Goal: Transaction & Acquisition: Purchase product/service

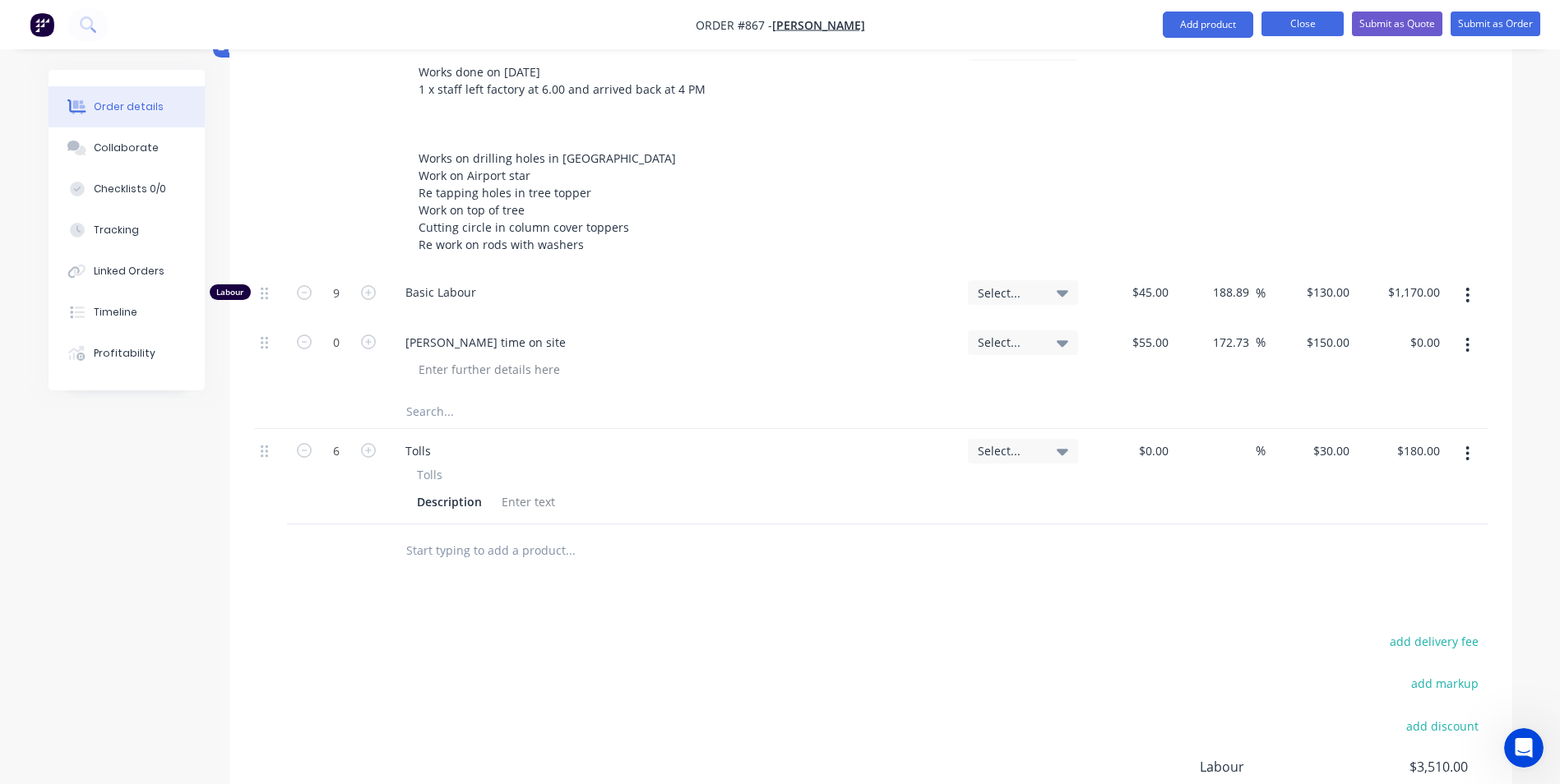
click at [1295, 30] on button "Close" at bounding box center [1302, 23] width 82 height 24
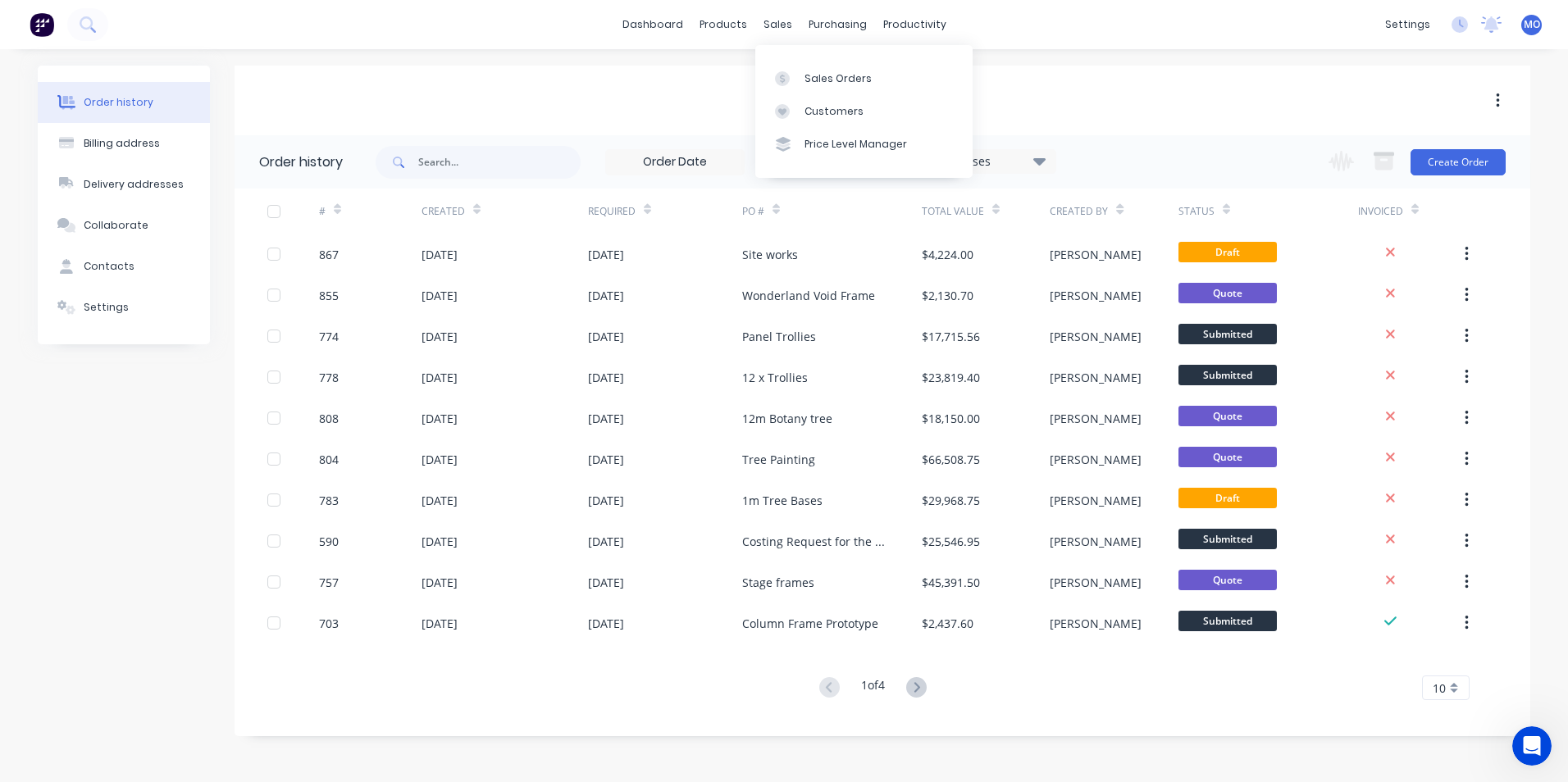
click at [791, 10] on div "dashboard products sales purchasing productivity dashboard products Product Cat…" at bounding box center [784, 24] width 1568 height 49
click at [789, 14] on div "sales" at bounding box center [777, 24] width 46 height 24
click at [798, 67] on link "Sales Orders" at bounding box center [864, 77] width 217 height 33
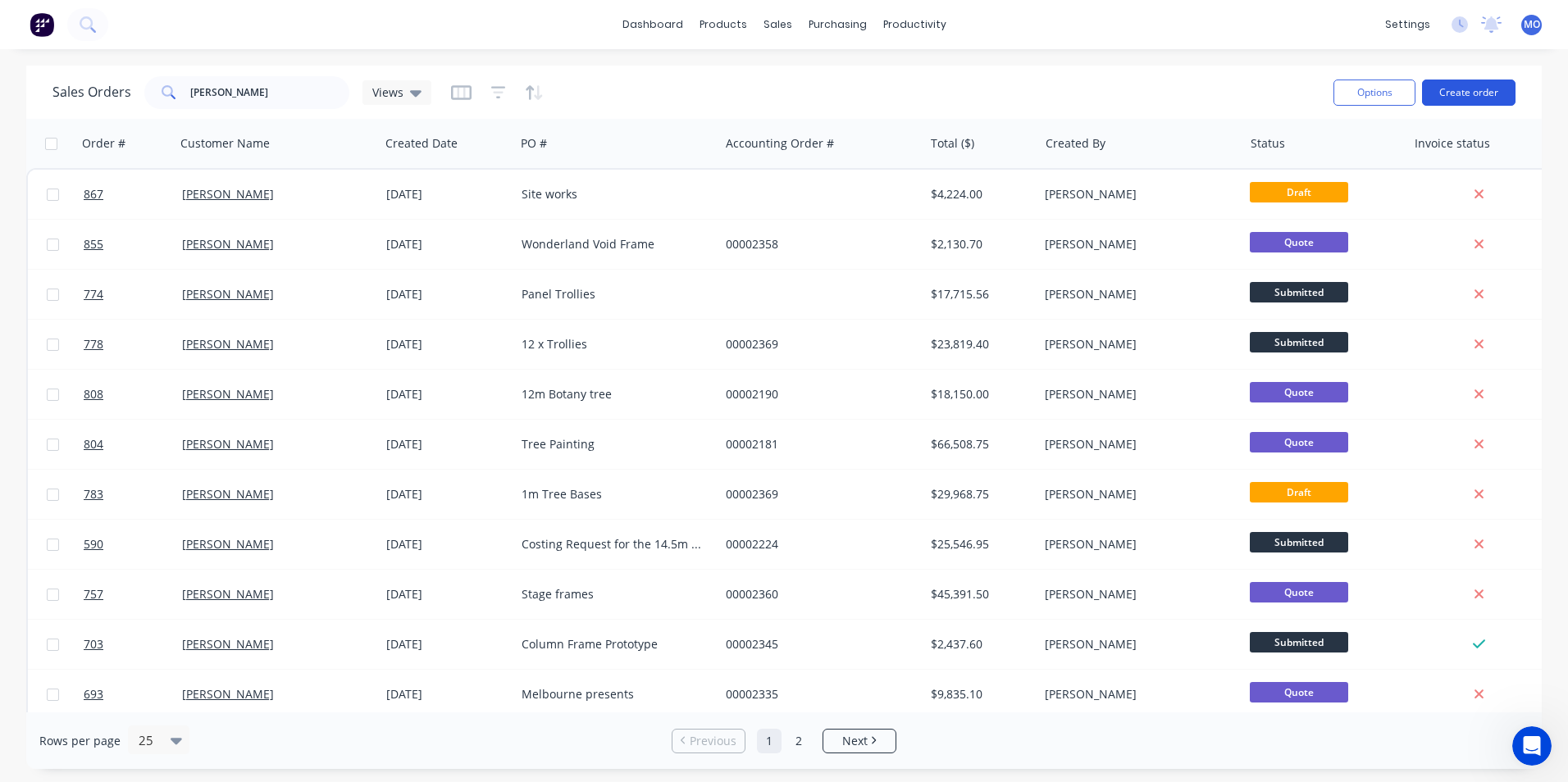
click at [1456, 87] on button "Create order" at bounding box center [1469, 93] width 94 height 26
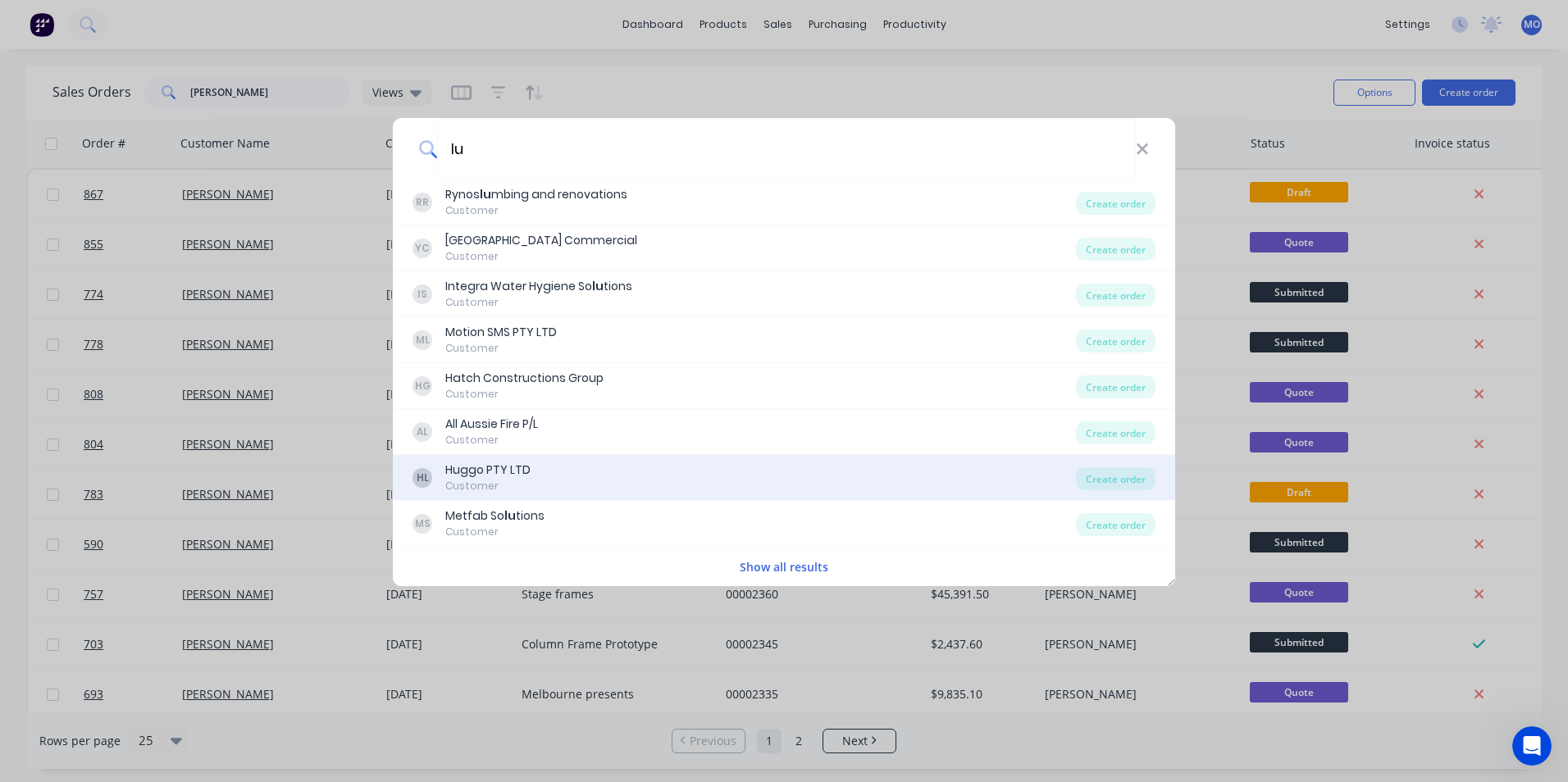
type input "lu"
click at [509, 460] on div "HL Huggo PTY LTD Customer Create order" at bounding box center [784, 477] width 782 height 46
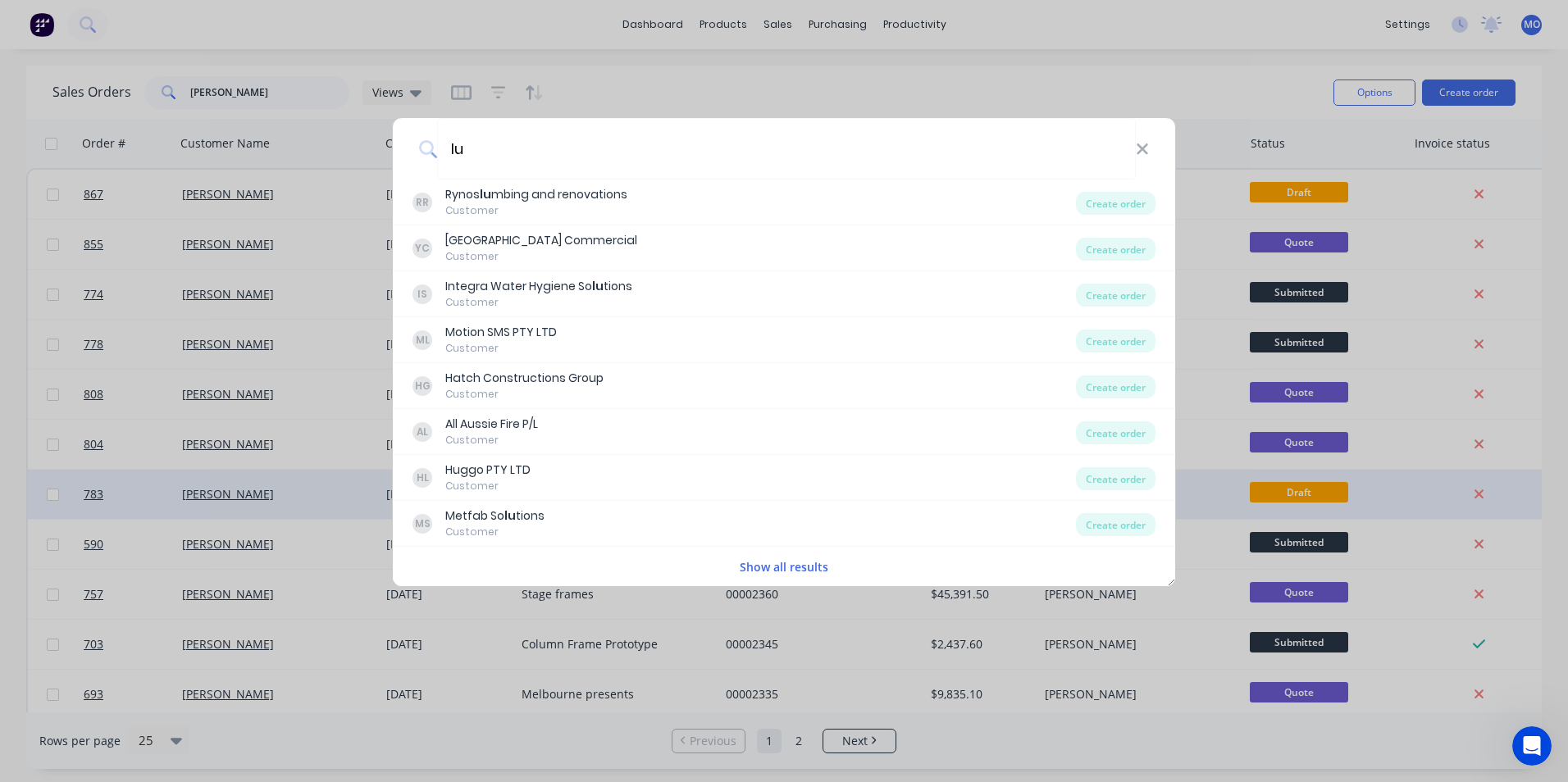
click at [1090, 475] on div "Create order" at bounding box center [1116, 478] width 80 height 23
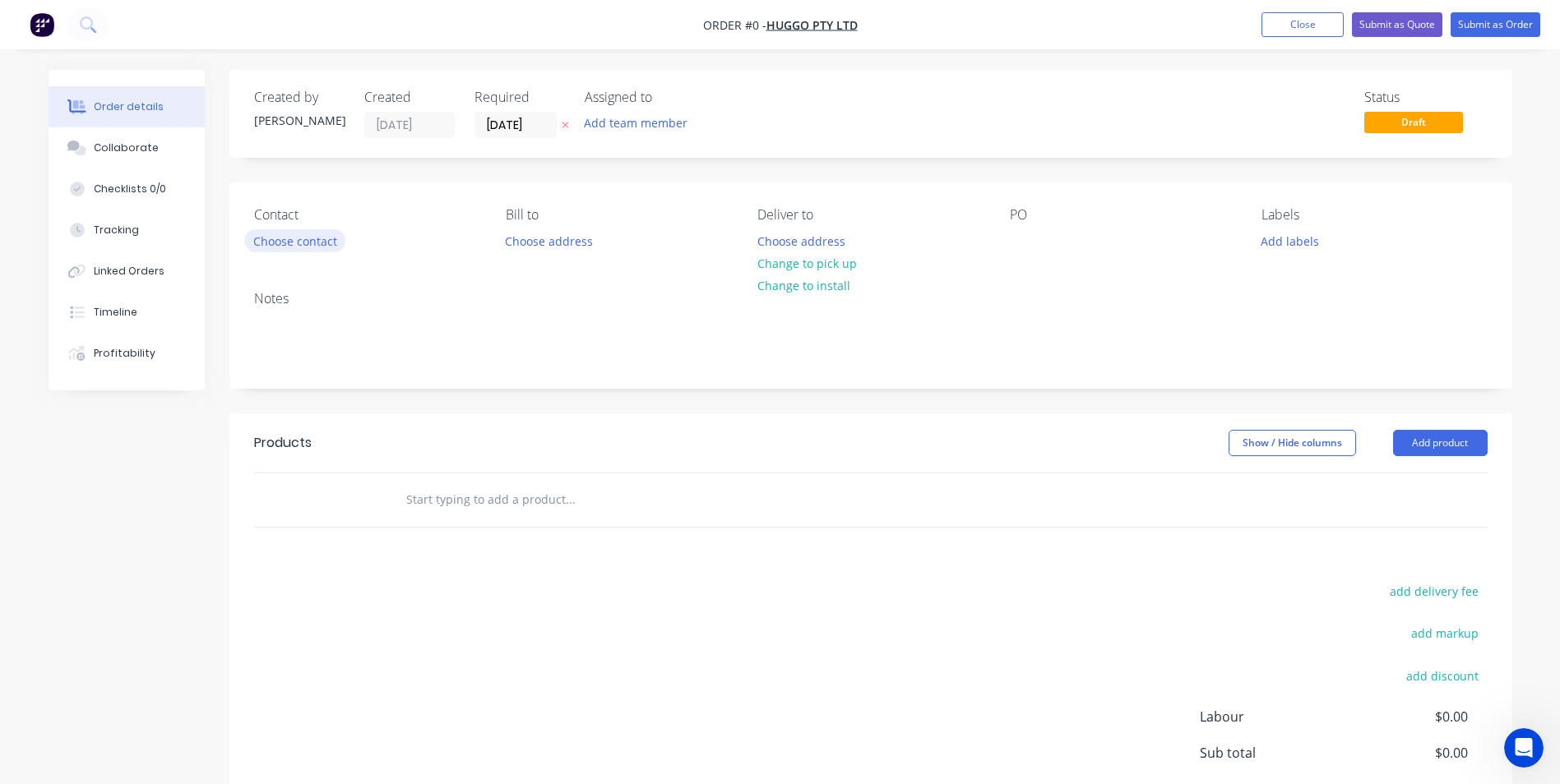
click at [287, 250] on button "Choose contact" at bounding box center [294, 240] width 102 height 22
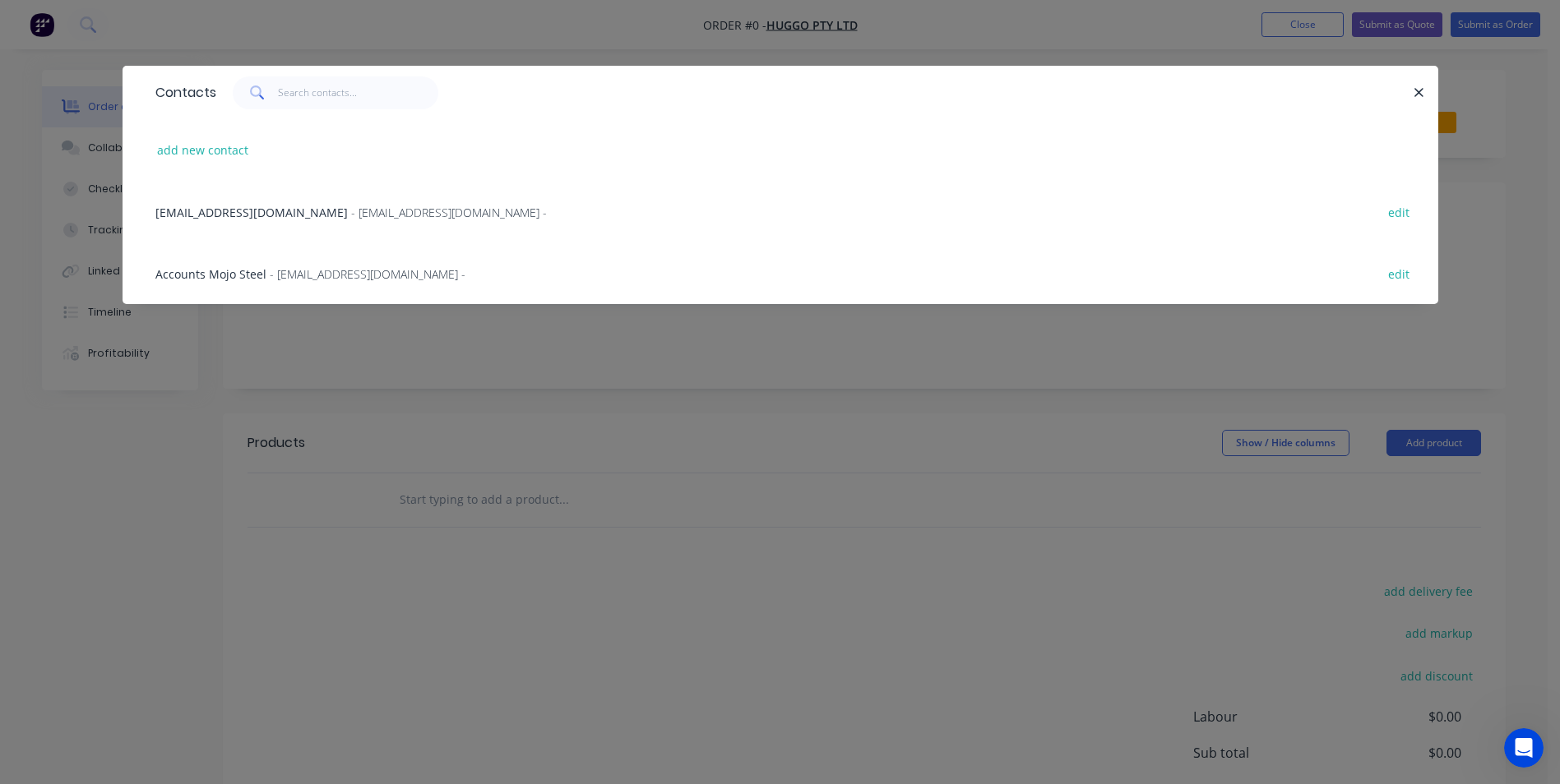
click at [230, 204] on div "Lumi@lugola.com.au - Lumi@lugola.com.au -" at bounding box center [351, 212] width 391 height 18
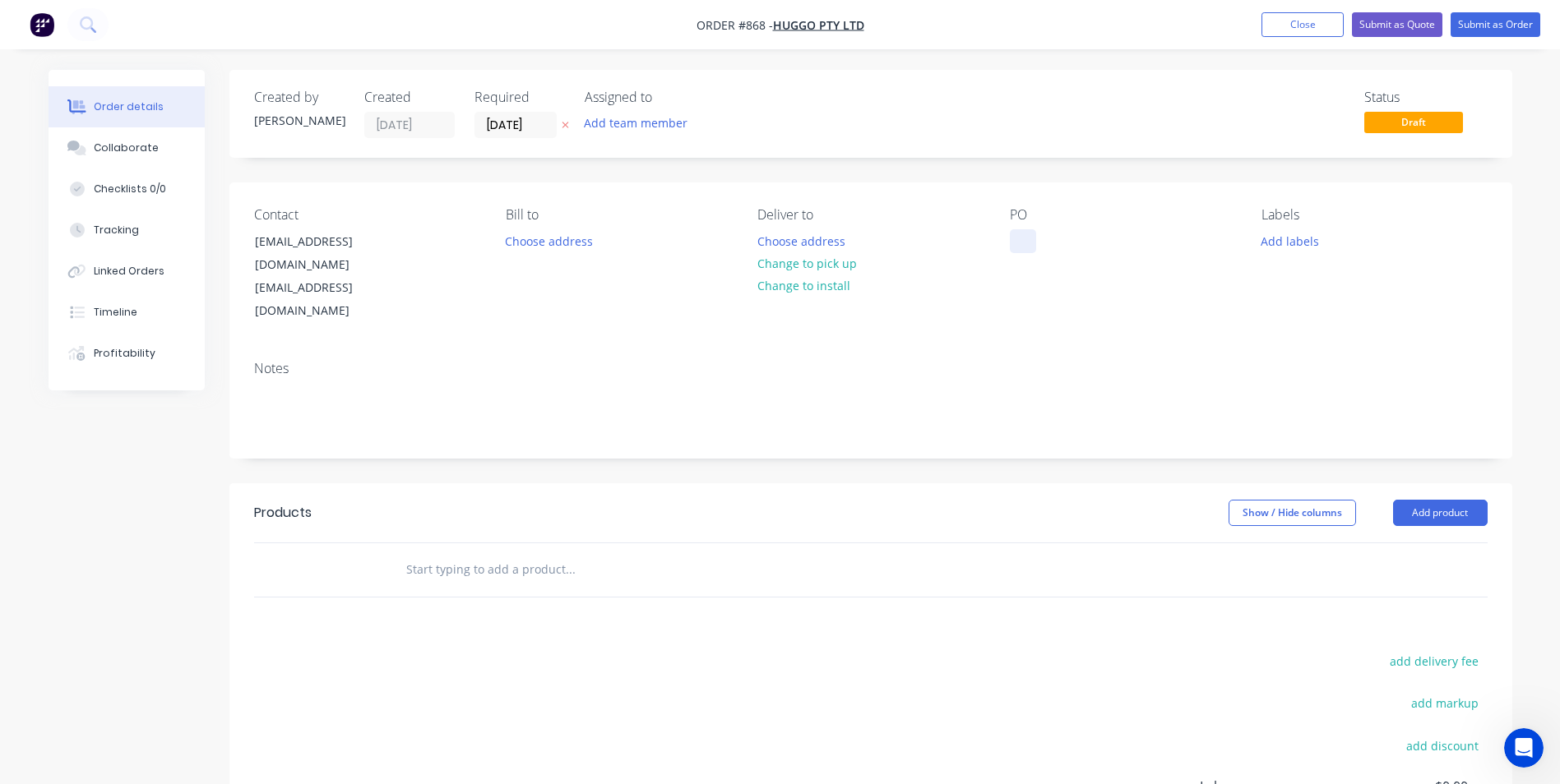
drag, startPoint x: 1007, startPoint y: 236, endPoint x: 1025, endPoint y: 236, distance: 18.0
click at [1007, 235] on div "Contact Lumi@lugola.com.au Lumi@lugola.com.au Bill to Choose address Deliver to…" at bounding box center [870, 264] width 1282 height 165
click at [1025, 234] on div at bounding box center [1023, 241] width 26 height 24
click at [1448, 500] on button "Add product" at bounding box center [1441, 513] width 95 height 26
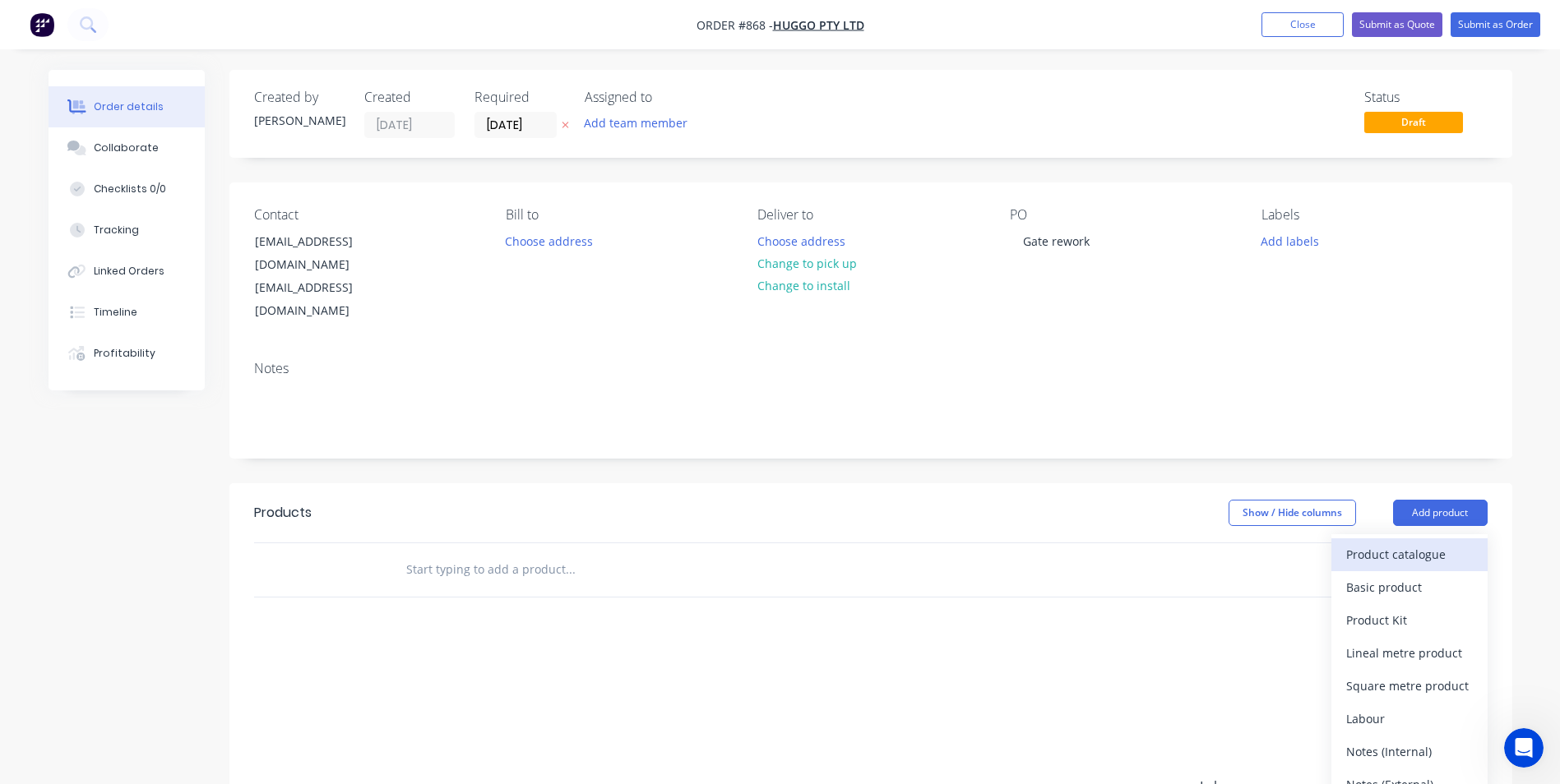
click at [1395, 543] on div "Product catalogue" at bounding box center [1409, 555] width 127 height 24
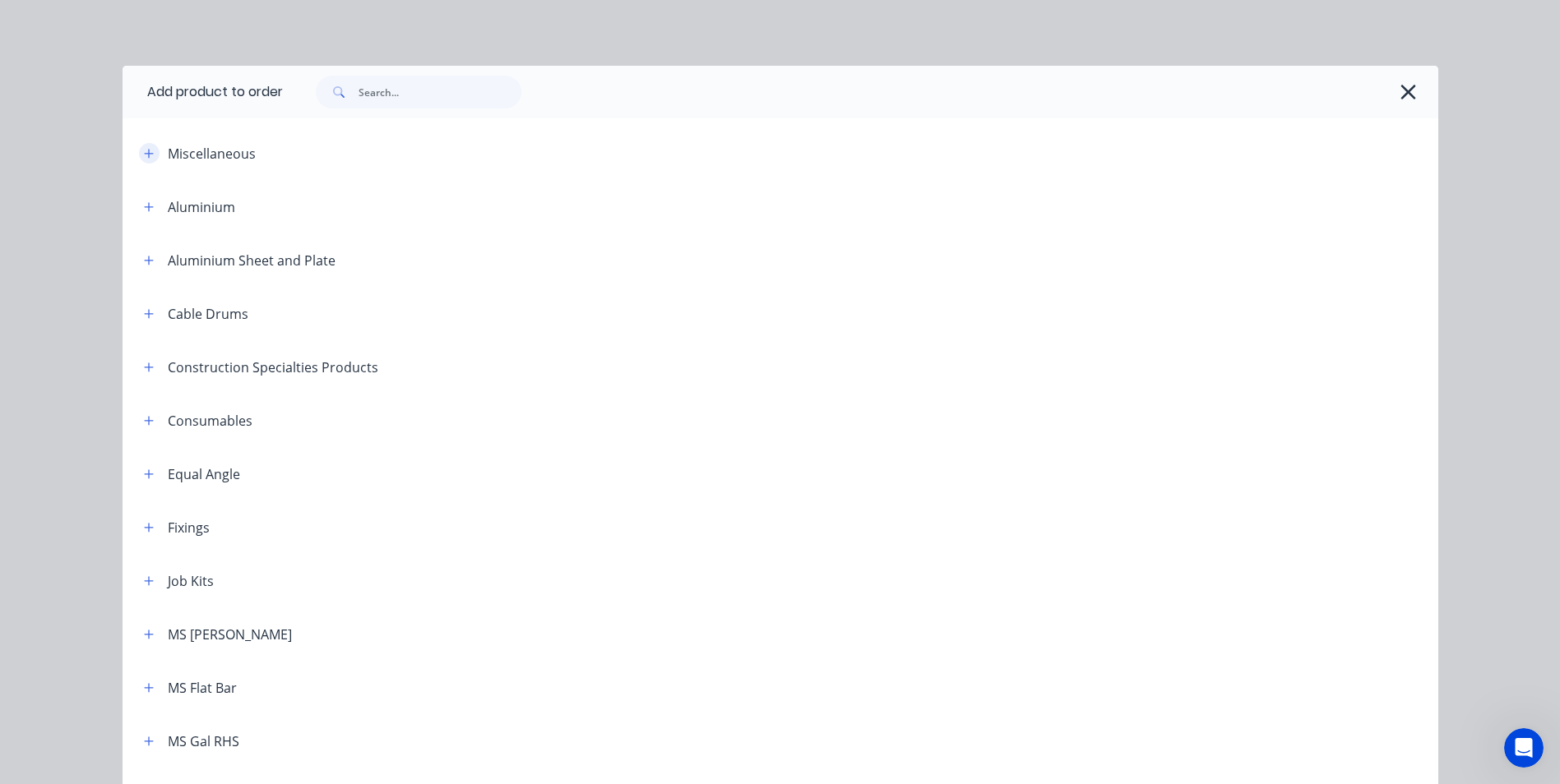
click at [144, 153] on icon "button" at bounding box center [149, 154] width 9 height 9
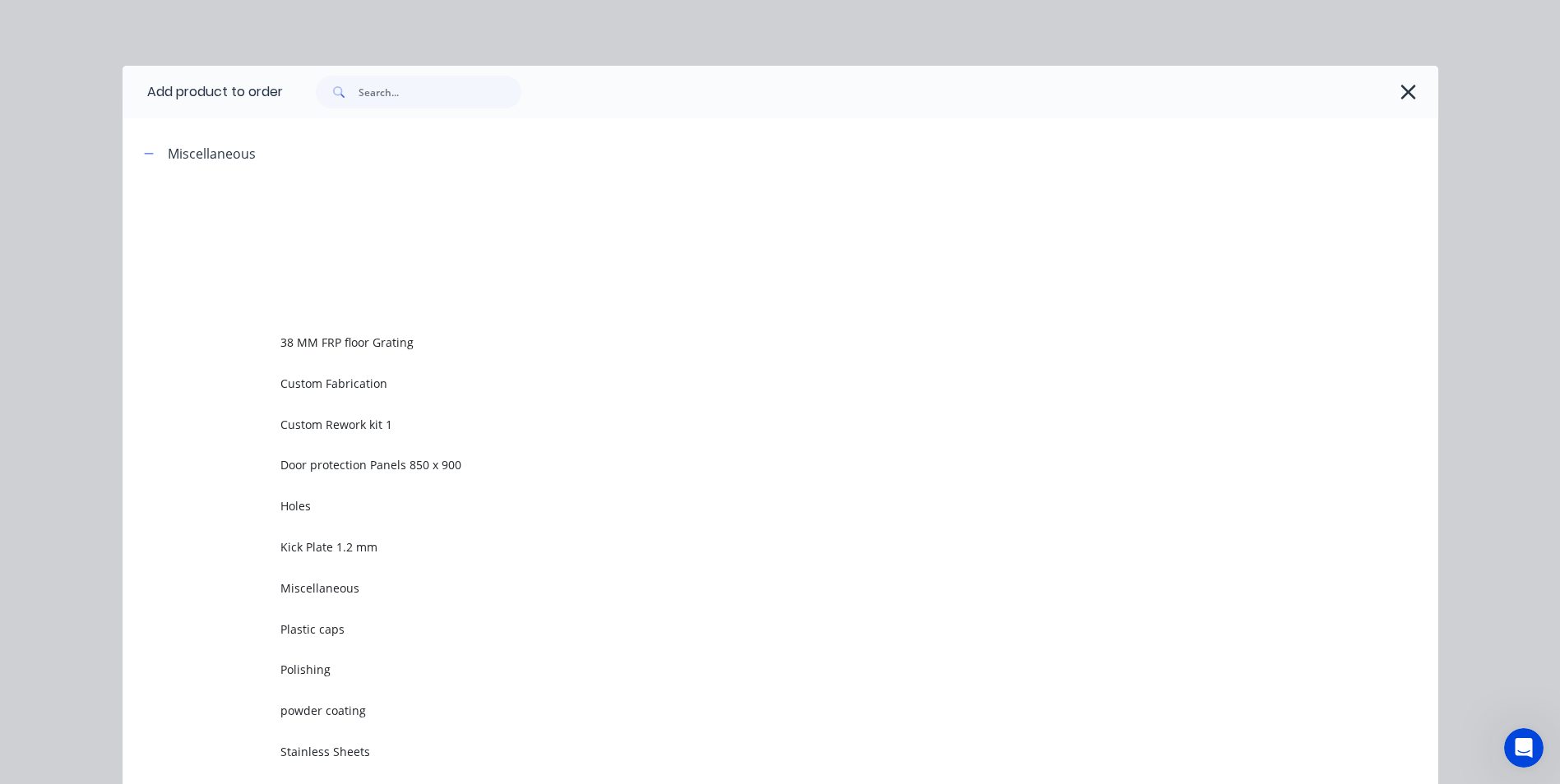
click at [324, 416] on span "Custom Rework kit 1" at bounding box center [743, 425] width 926 height 18
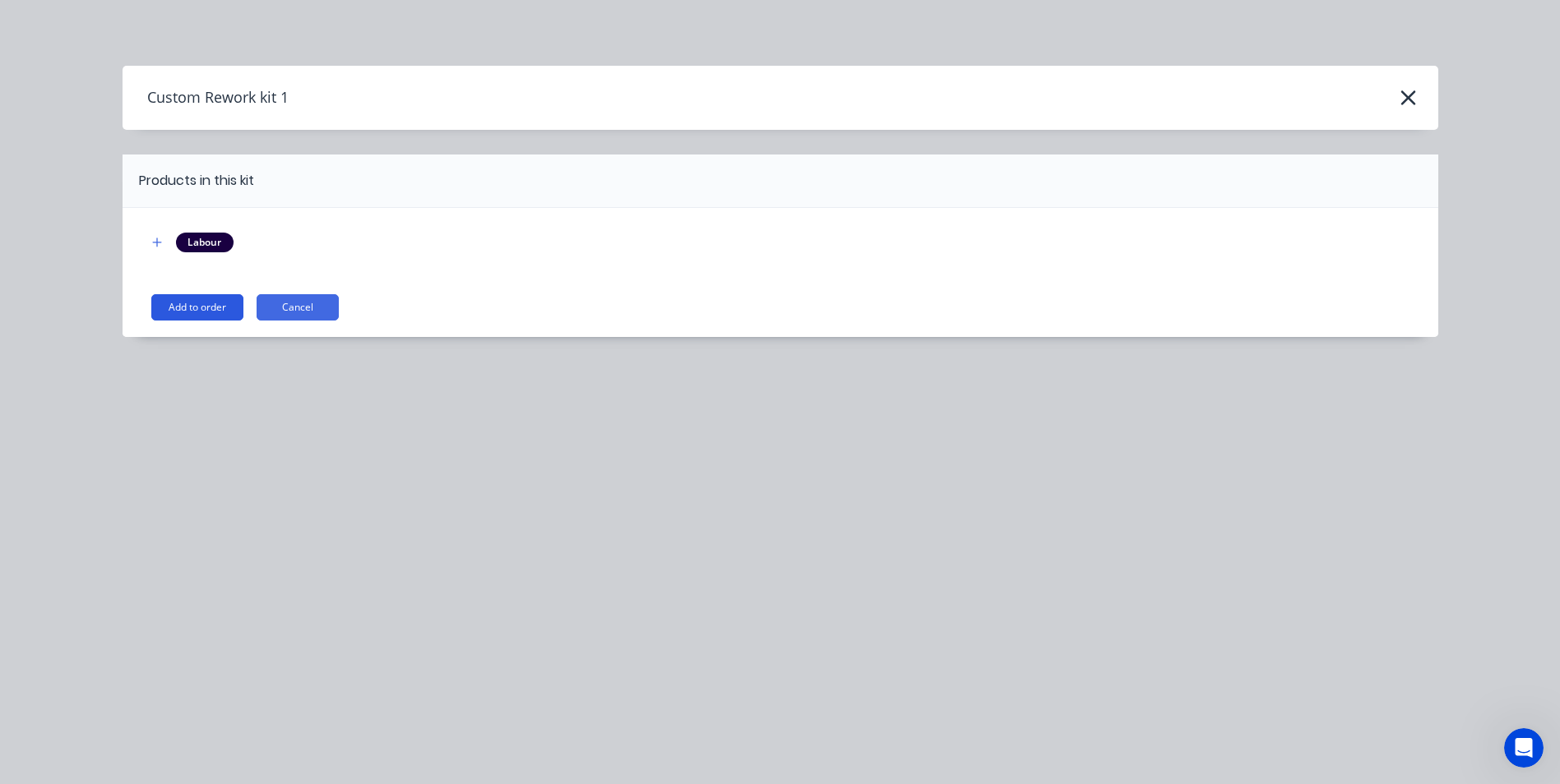
click at [217, 297] on button "Add to order" at bounding box center [197, 307] width 92 height 26
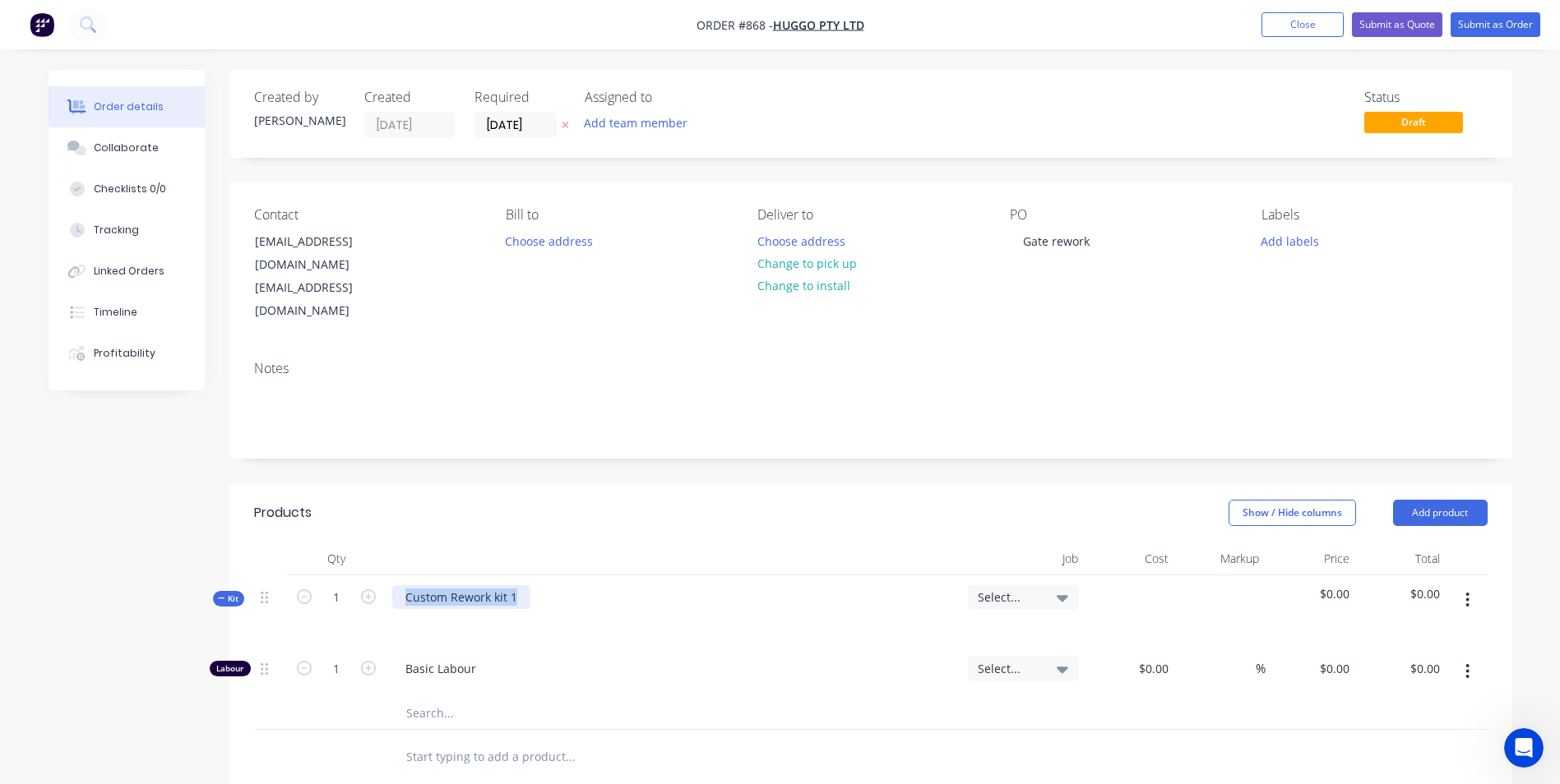
drag, startPoint x: 520, startPoint y: 562, endPoint x: 384, endPoint y: 564, distance: 136.0
click at [384, 575] on div "Kit 1 Custom Rework kit 1 Select... $0.00 $0.00" at bounding box center [871, 611] width 1233 height 72
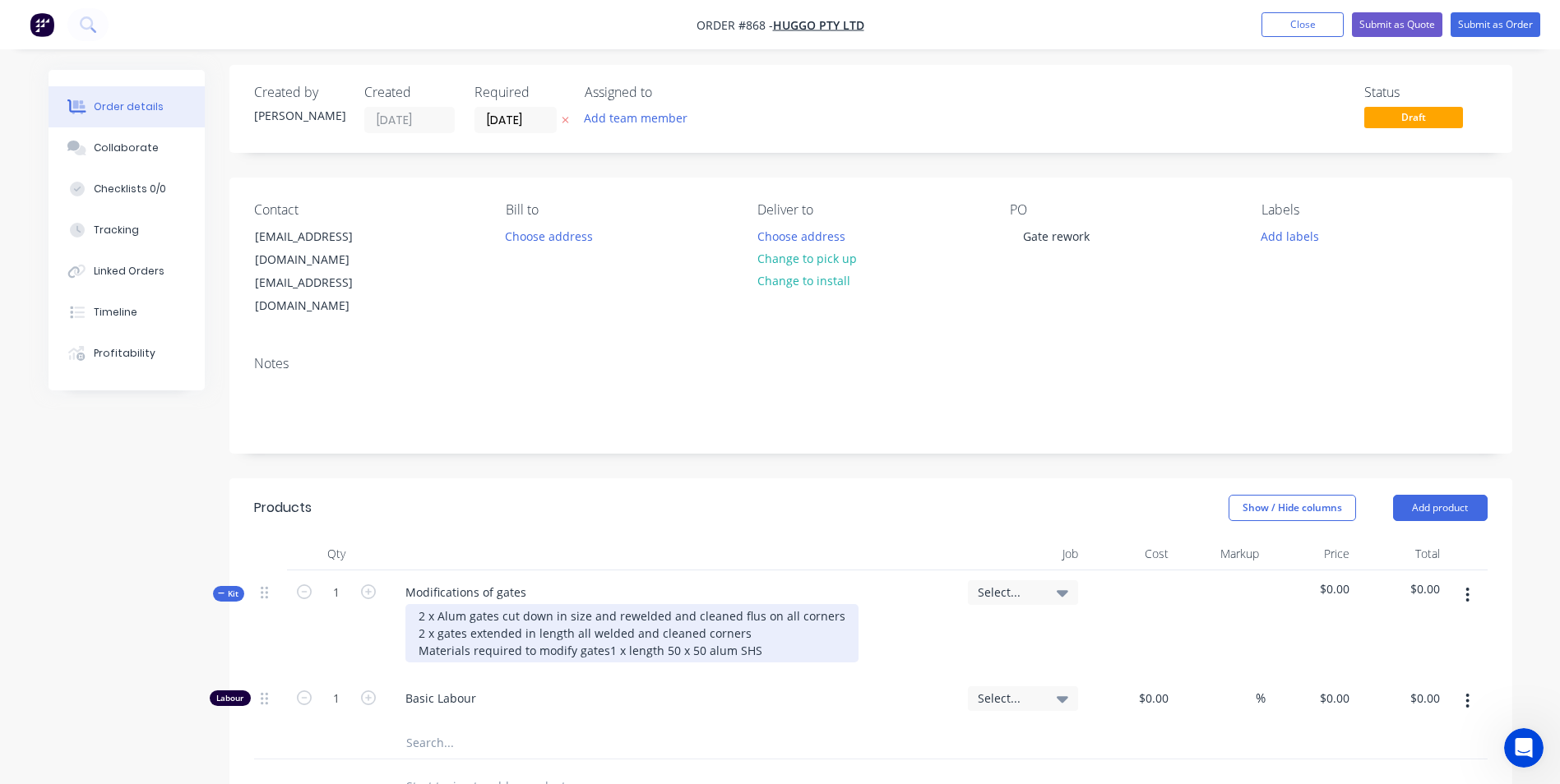
scroll to position [247, 0]
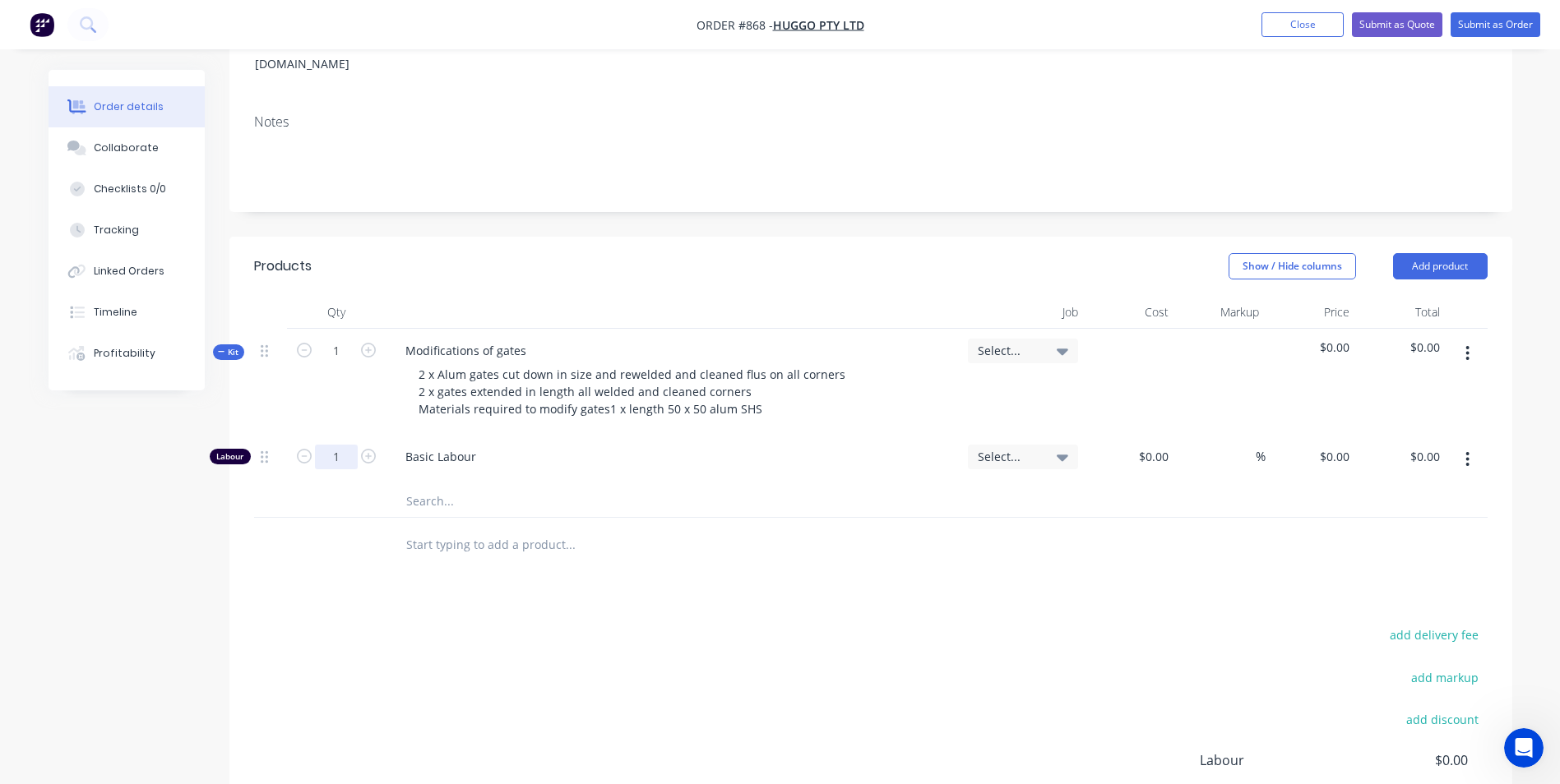
click at [329, 445] on input "1" at bounding box center [336, 457] width 43 height 24
type input "6"
type input "$50.00"
type input "$300.00"
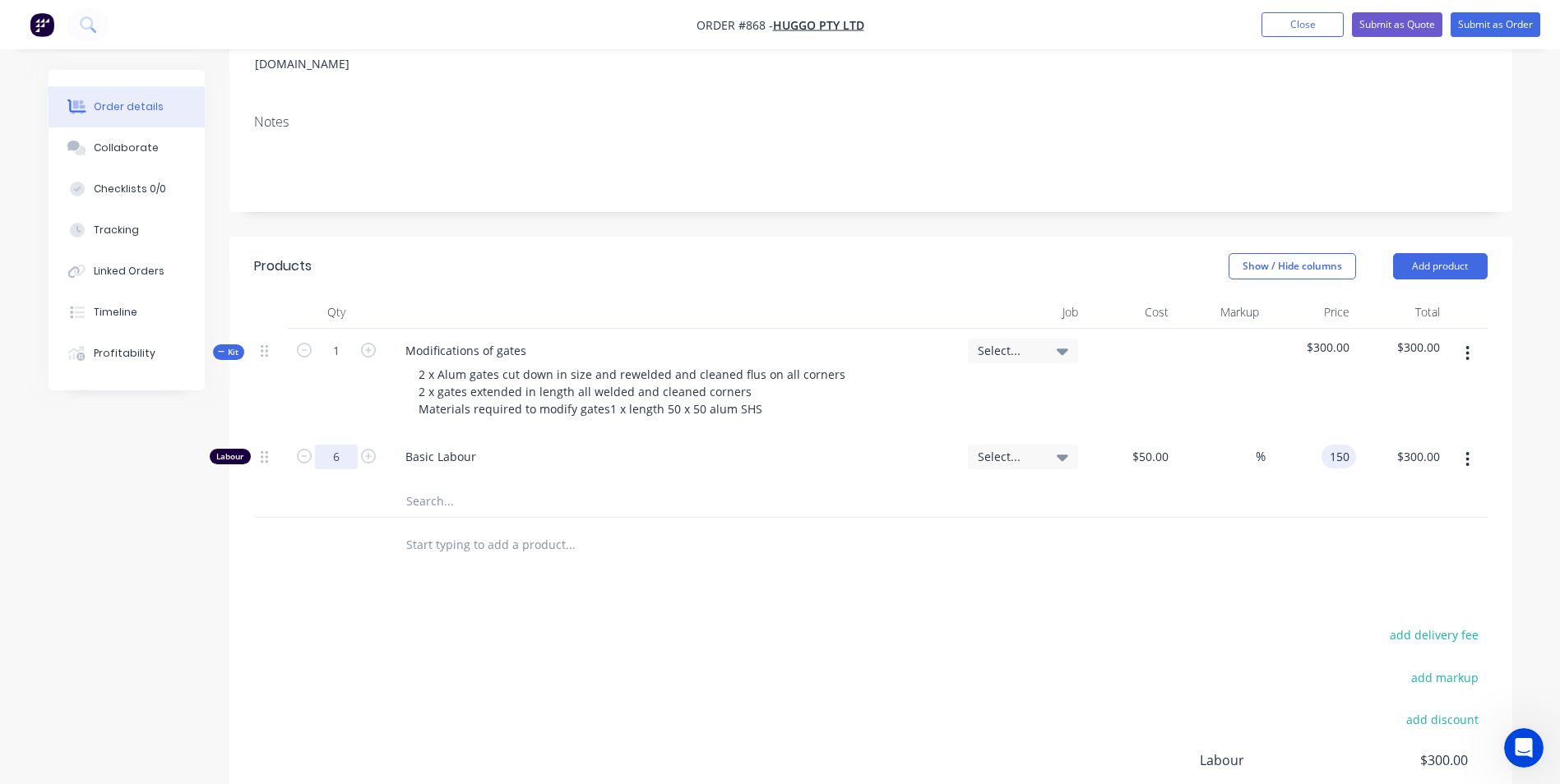
type input "150"
type input "200"
type input "$150.00"
type input "$900.00"
click at [1458, 445] on button "button" at bounding box center [1467, 460] width 38 height 30
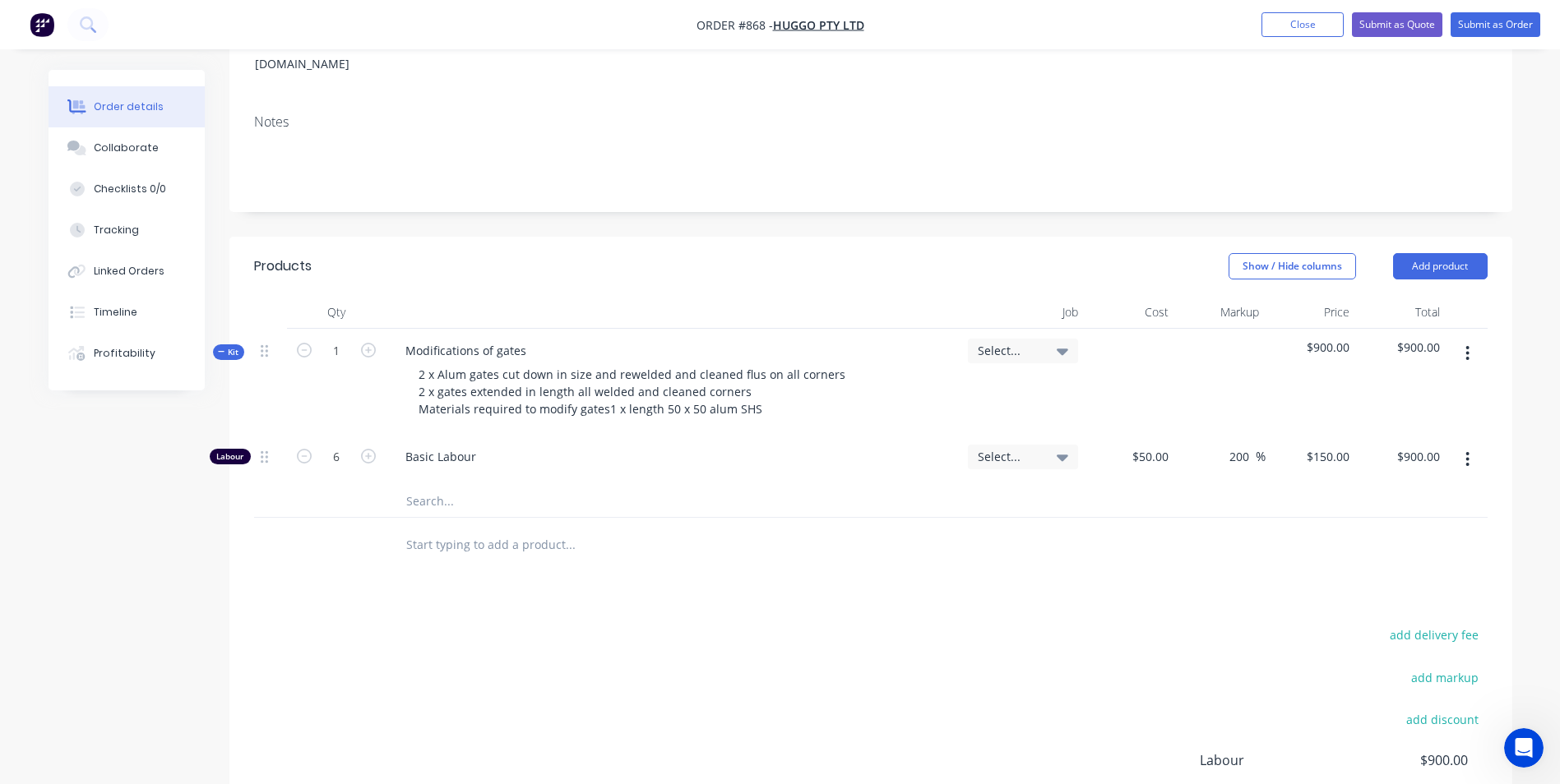
click at [1468, 345] on icon "button" at bounding box center [1467, 353] width 4 height 18
click at [1407, 380] on button "Add product to kit" at bounding box center [1409, 396] width 156 height 33
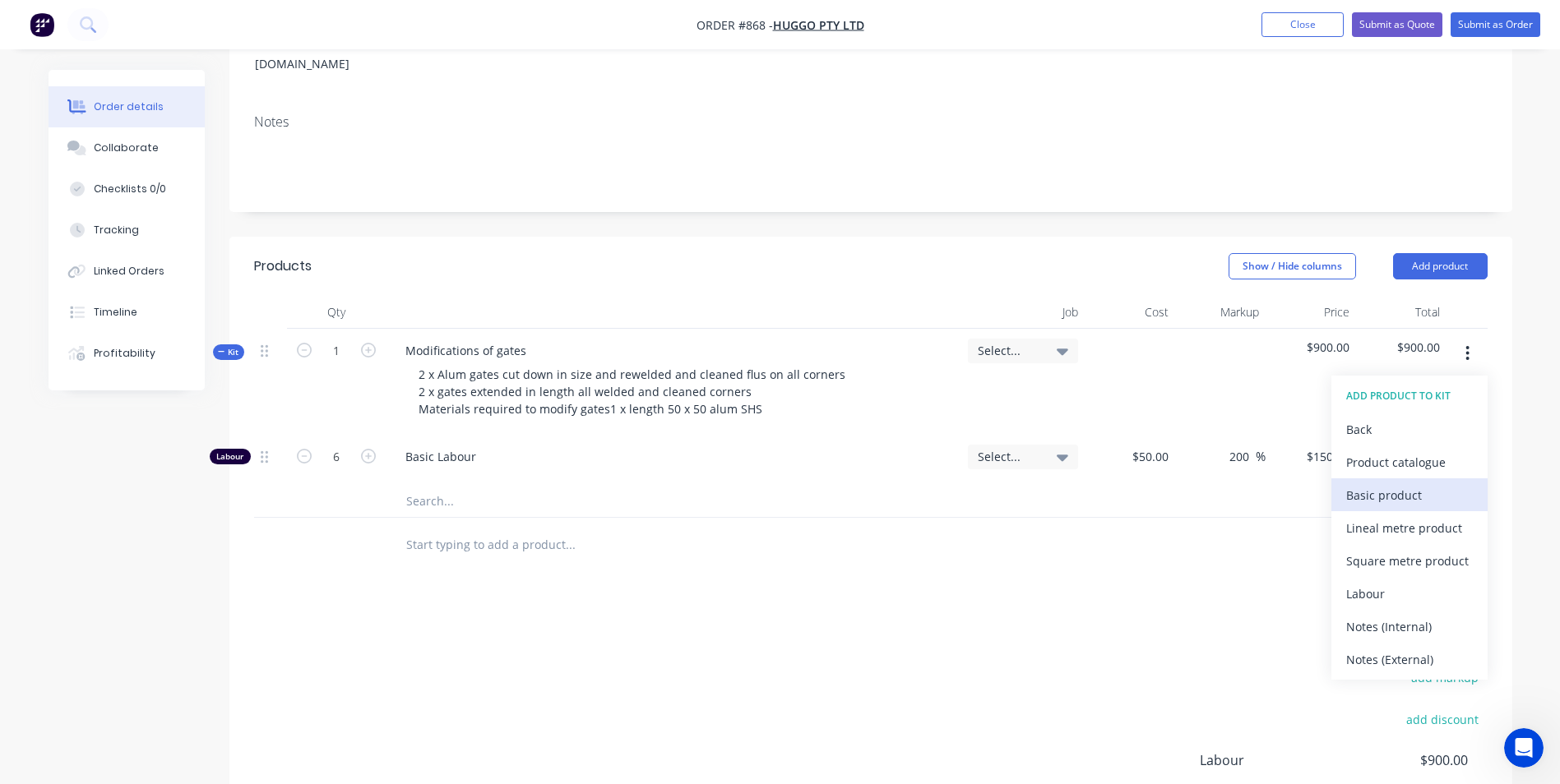
click at [1363, 483] on div "Basic product" at bounding box center [1409, 495] width 127 height 24
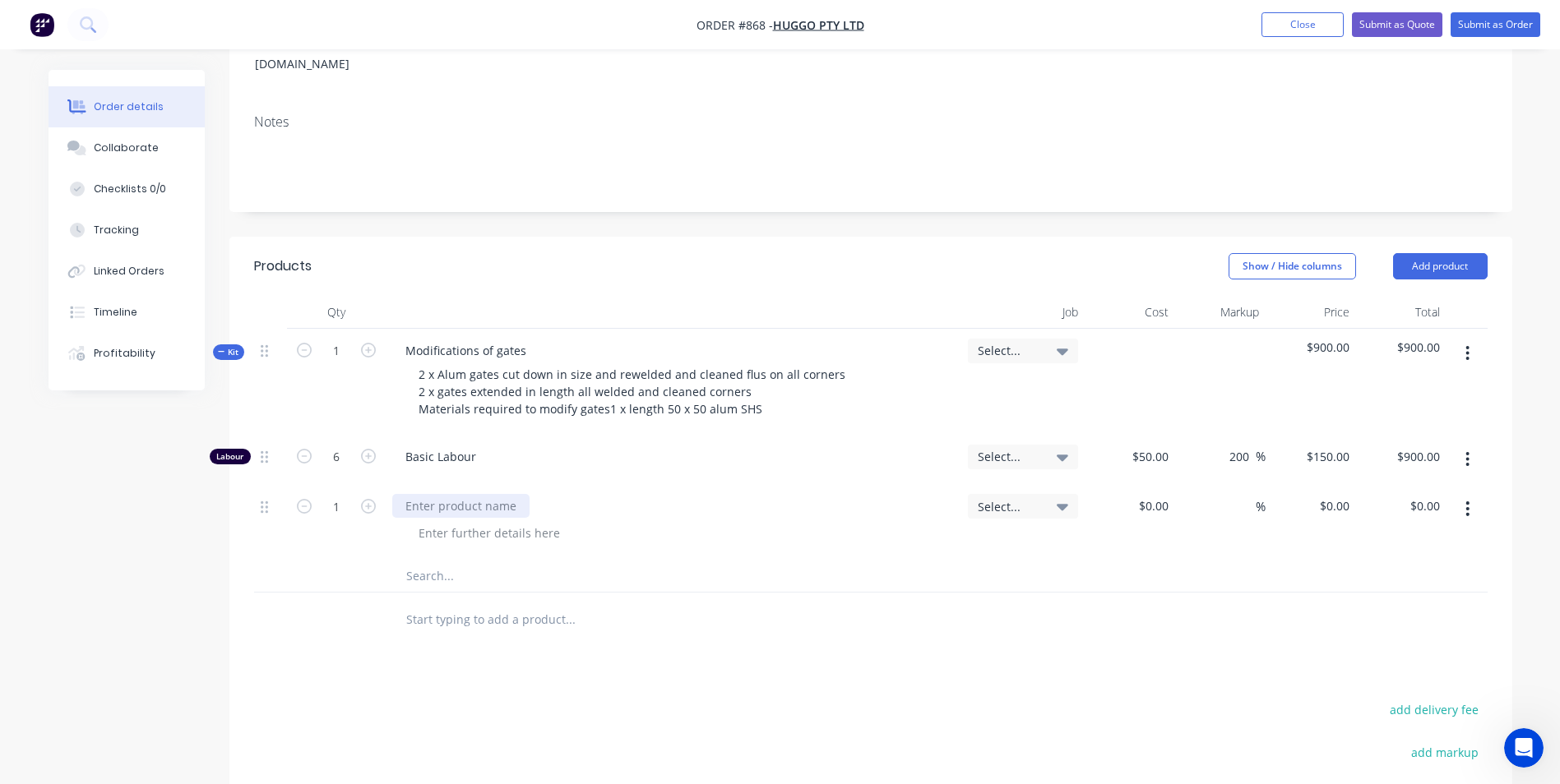
click at [426, 494] on div at bounding box center [460, 507] width 137 height 24
type input "$90.00"
type input "50"
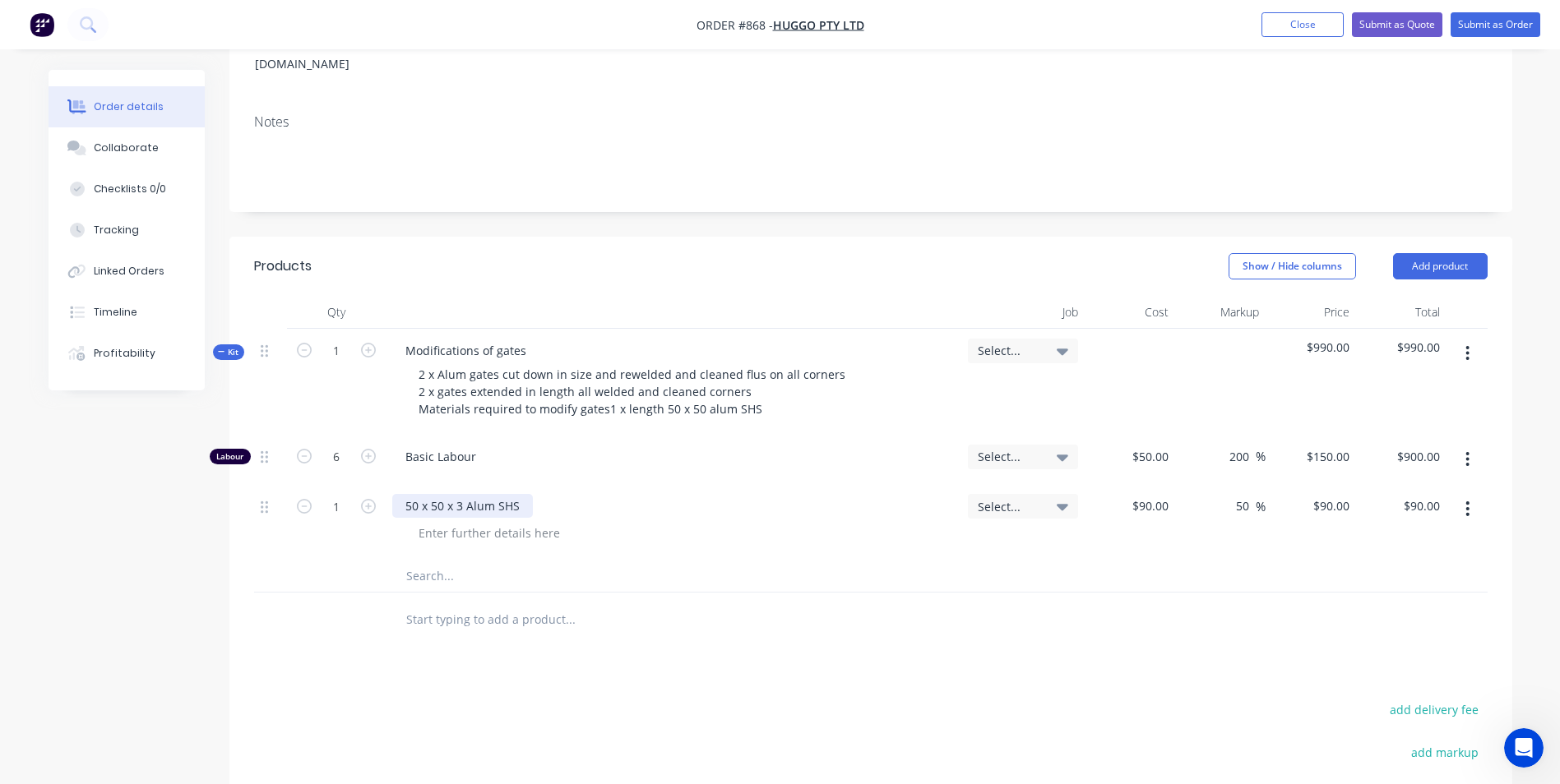
type input "135"
type input "$135.00"
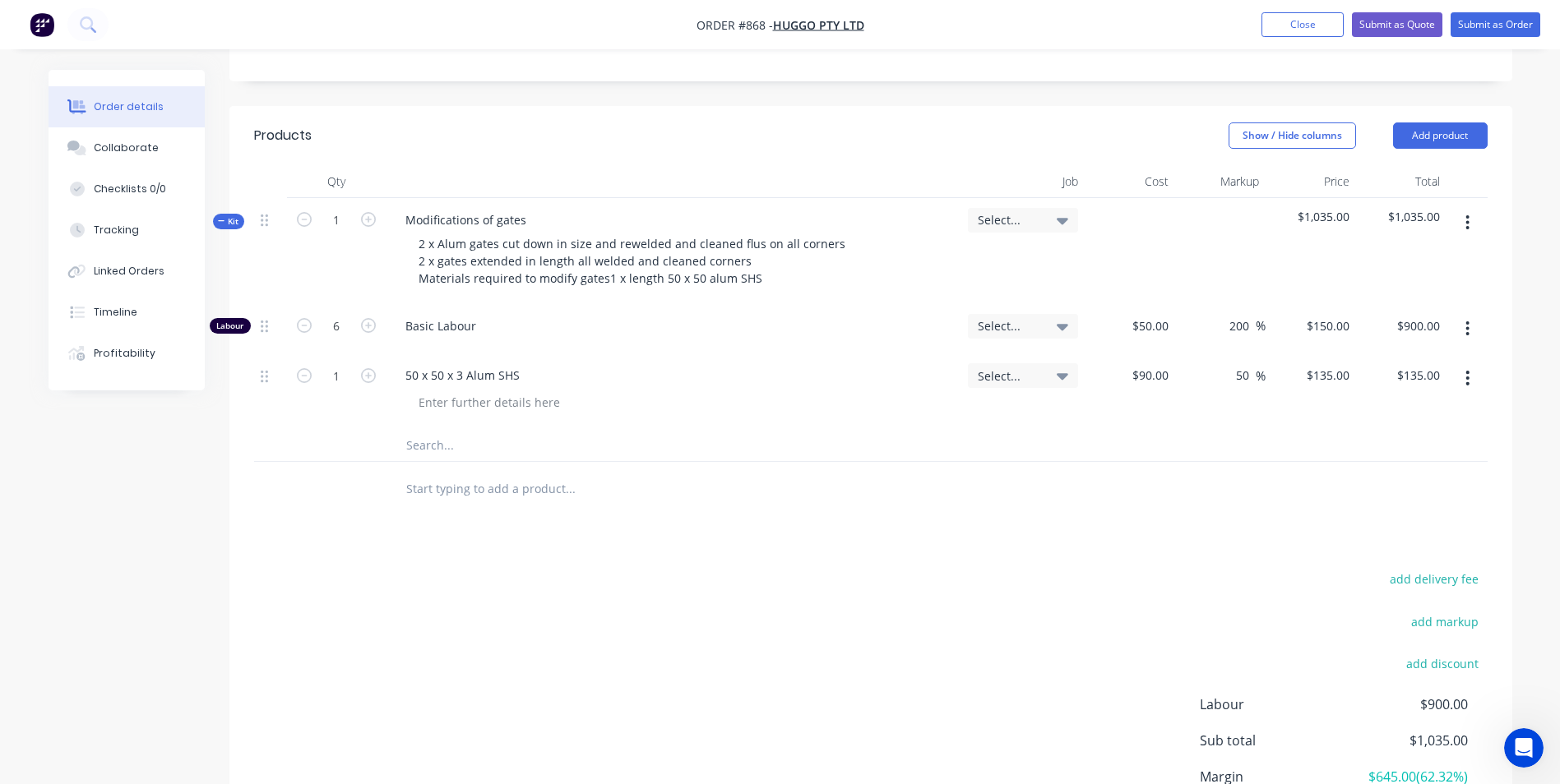
scroll to position [487, 0]
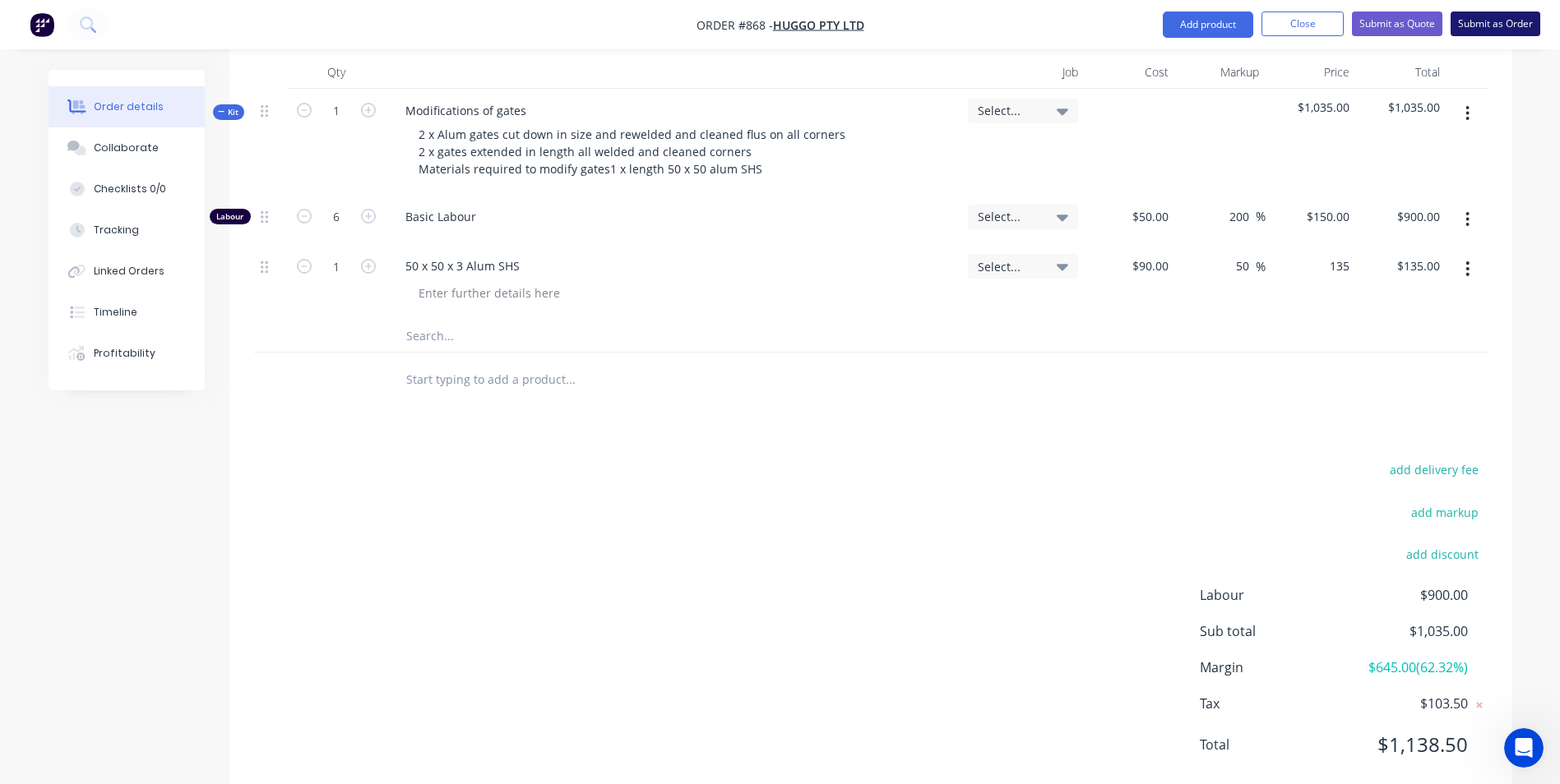
click at [1481, 22] on button "Submit as Order" at bounding box center [1495, 23] width 89 height 24
type input "$135.00"
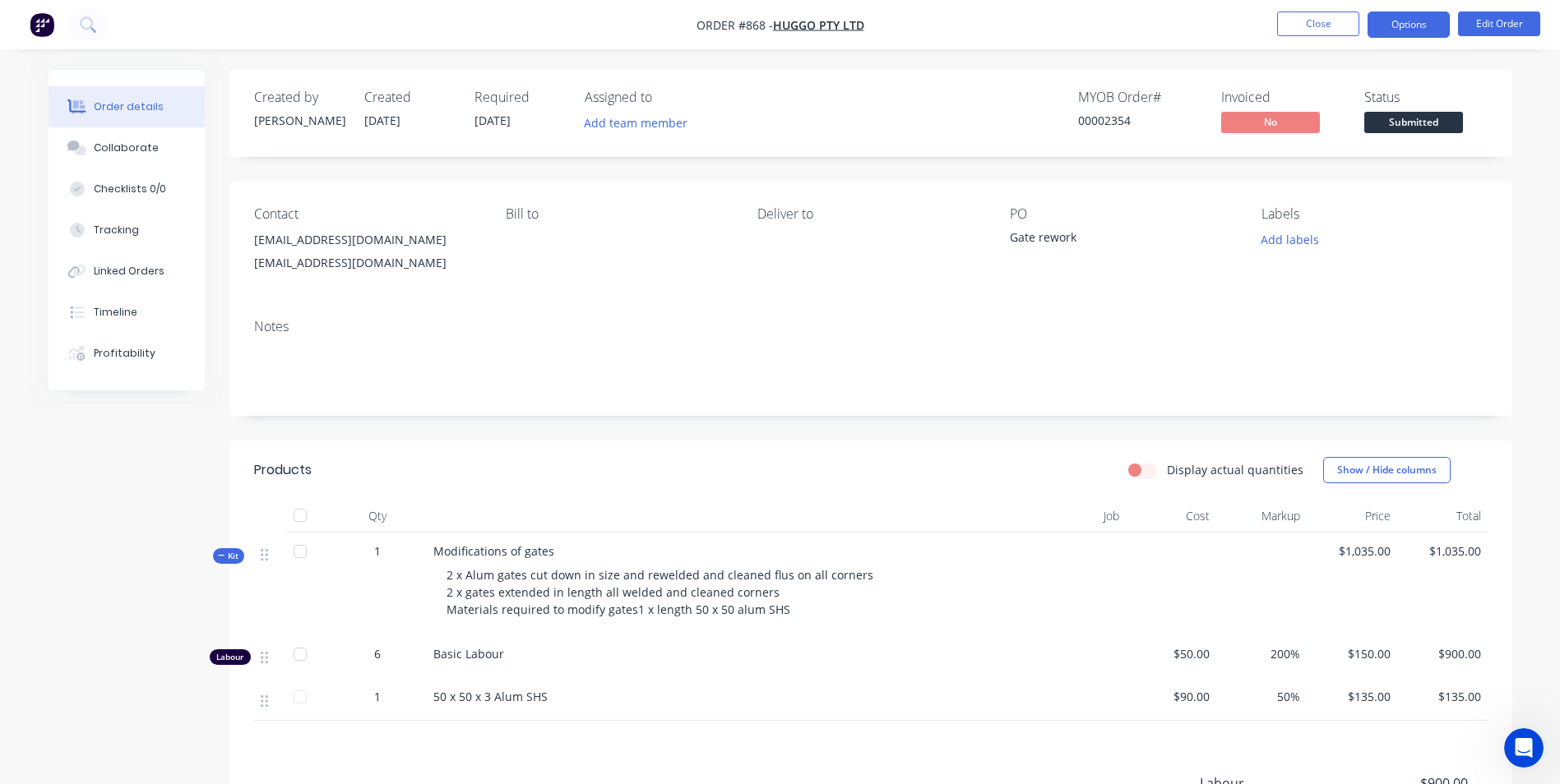
click at [1426, 26] on button "Options" at bounding box center [1408, 24] width 82 height 26
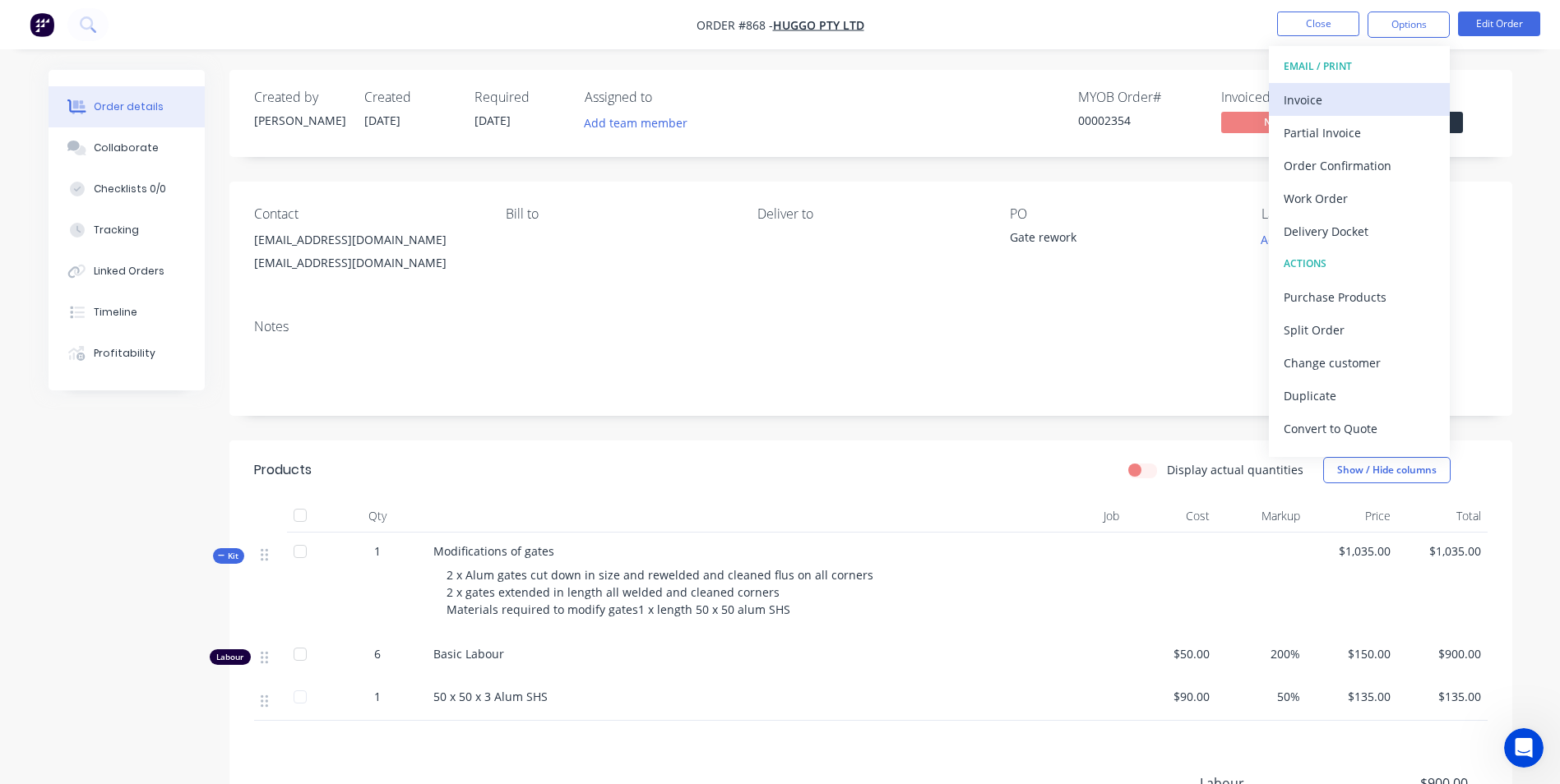
click at [1295, 110] on div "Invoice" at bounding box center [1359, 100] width 151 height 24
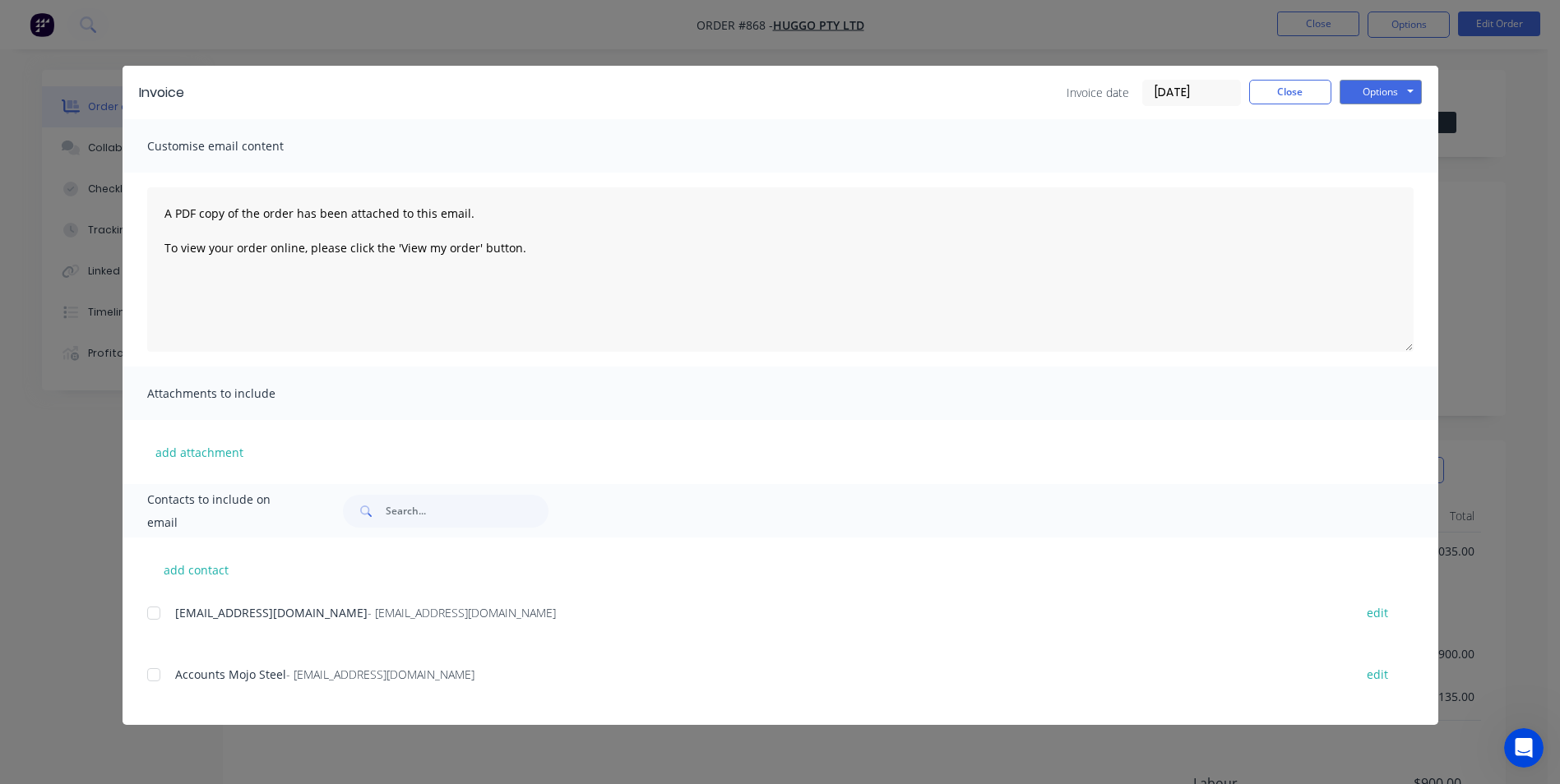
click at [165, 615] on div at bounding box center [153, 613] width 33 height 33
click at [150, 678] on div at bounding box center [153, 674] width 33 height 33
click at [1384, 85] on button "Options" at bounding box center [1380, 92] width 82 height 24
click at [1373, 169] on button "Email" at bounding box center [1391, 175] width 105 height 27
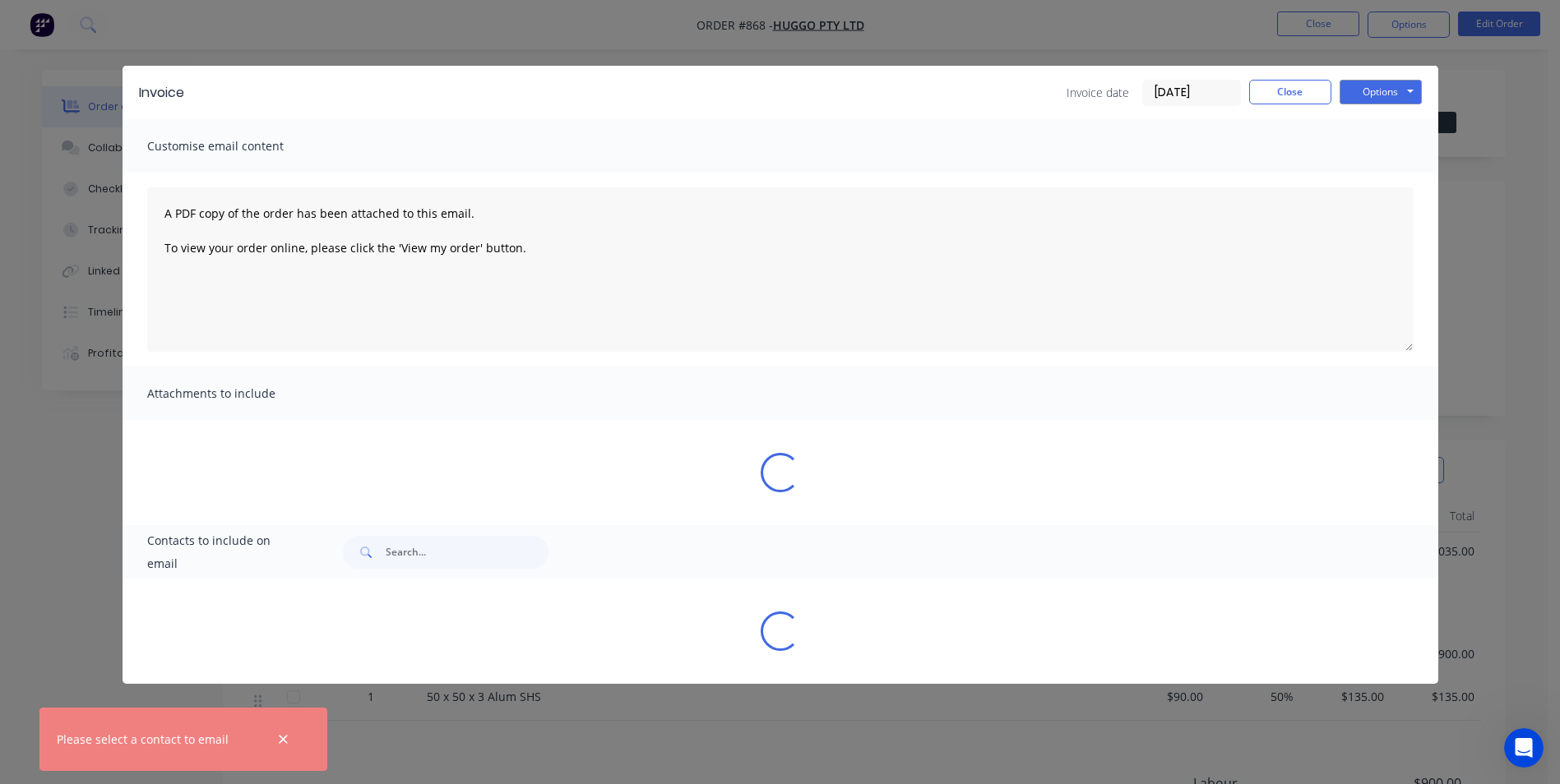
click at [305, 753] on div at bounding box center [282, 739] width 53 height 39
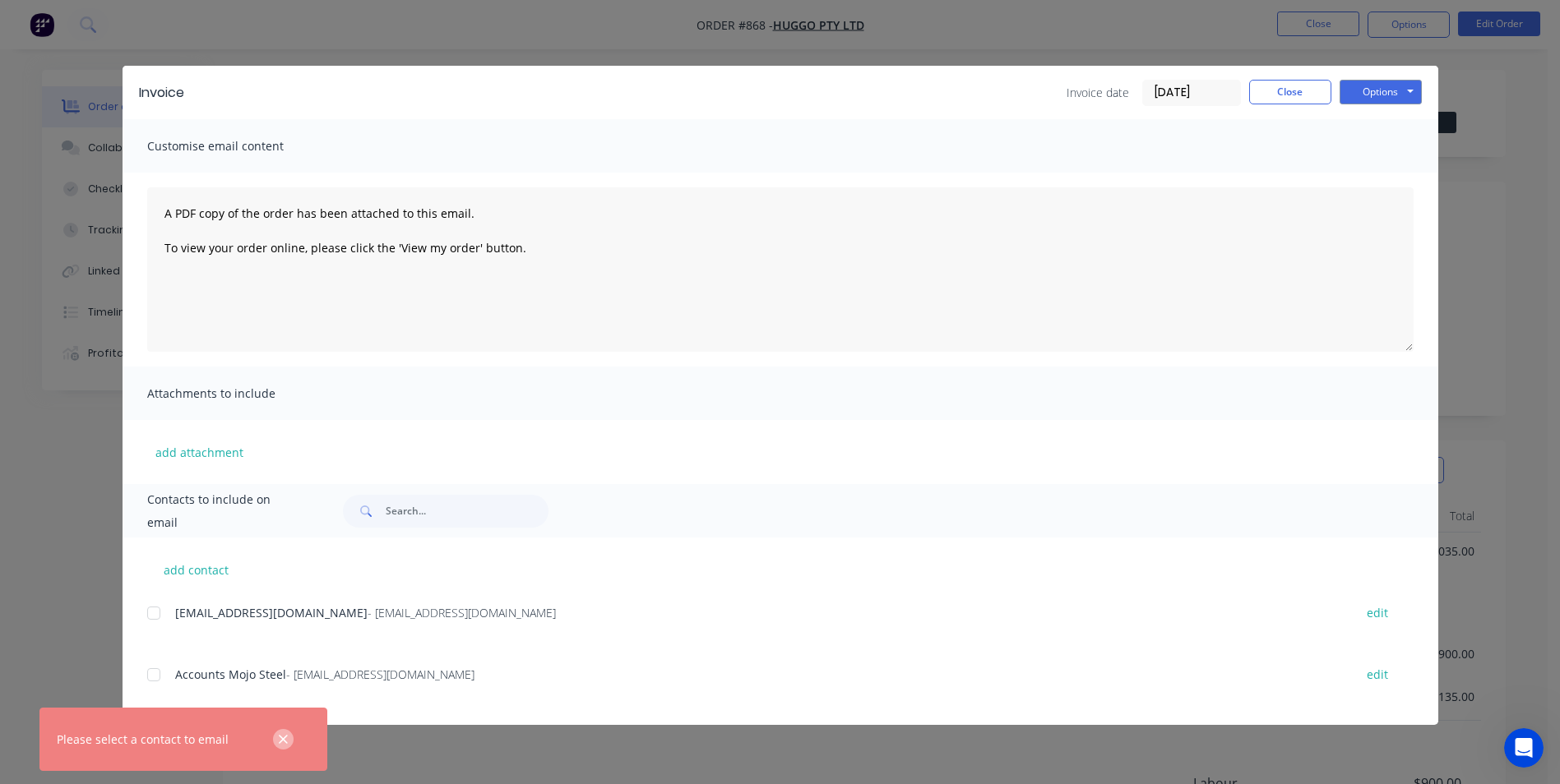
click at [283, 740] on icon "button" at bounding box center [283, 739] width 9 height 9
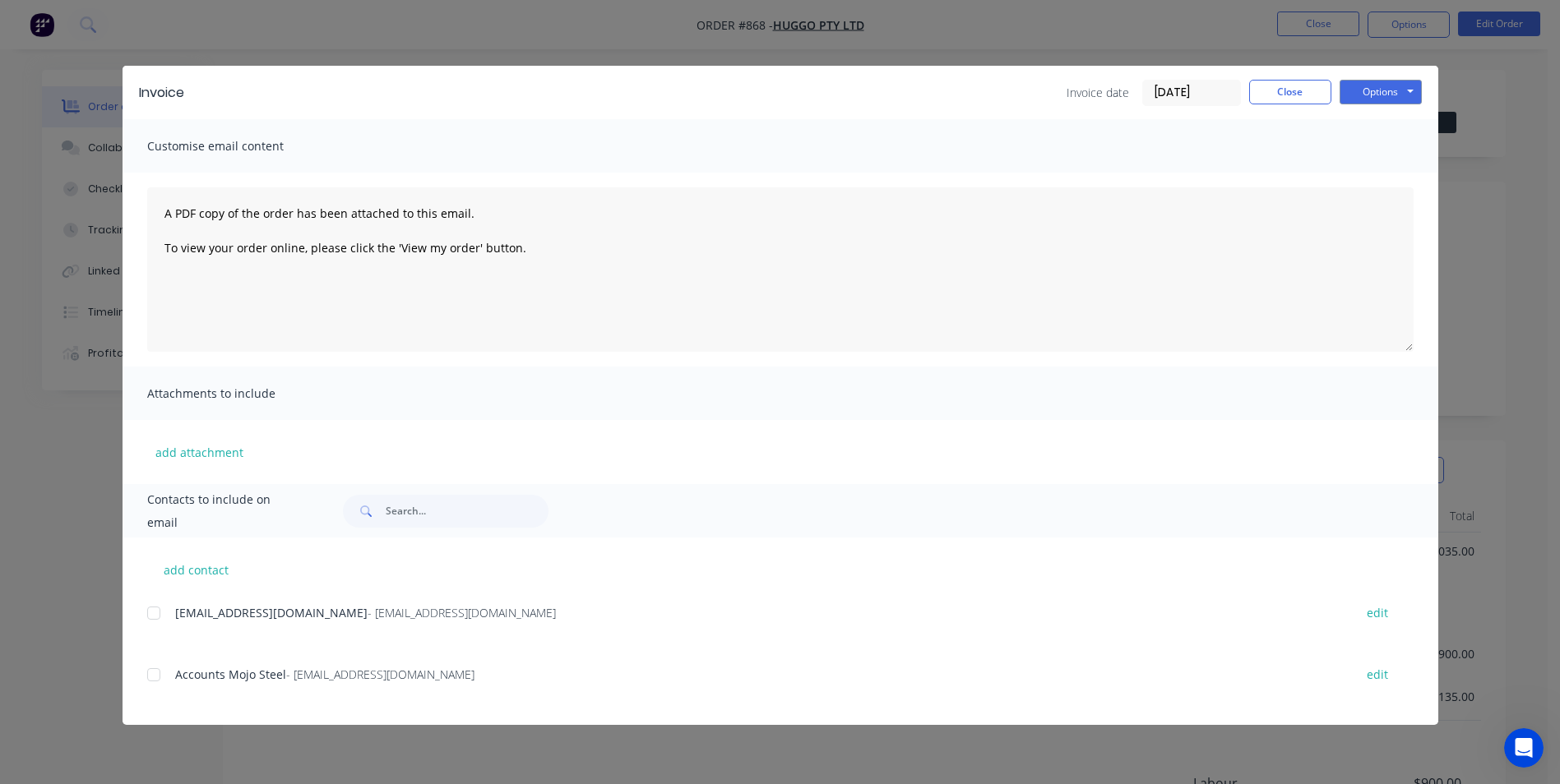
click at [150, 617] on div at bounding box center [153, 613] width 33 height 33
click at [156, 615] on div at bounding box center [153, 613] width 33 height 33
click at [1313, 95] on button "Close" at bounding box center [1290, 92] width 82 height 24
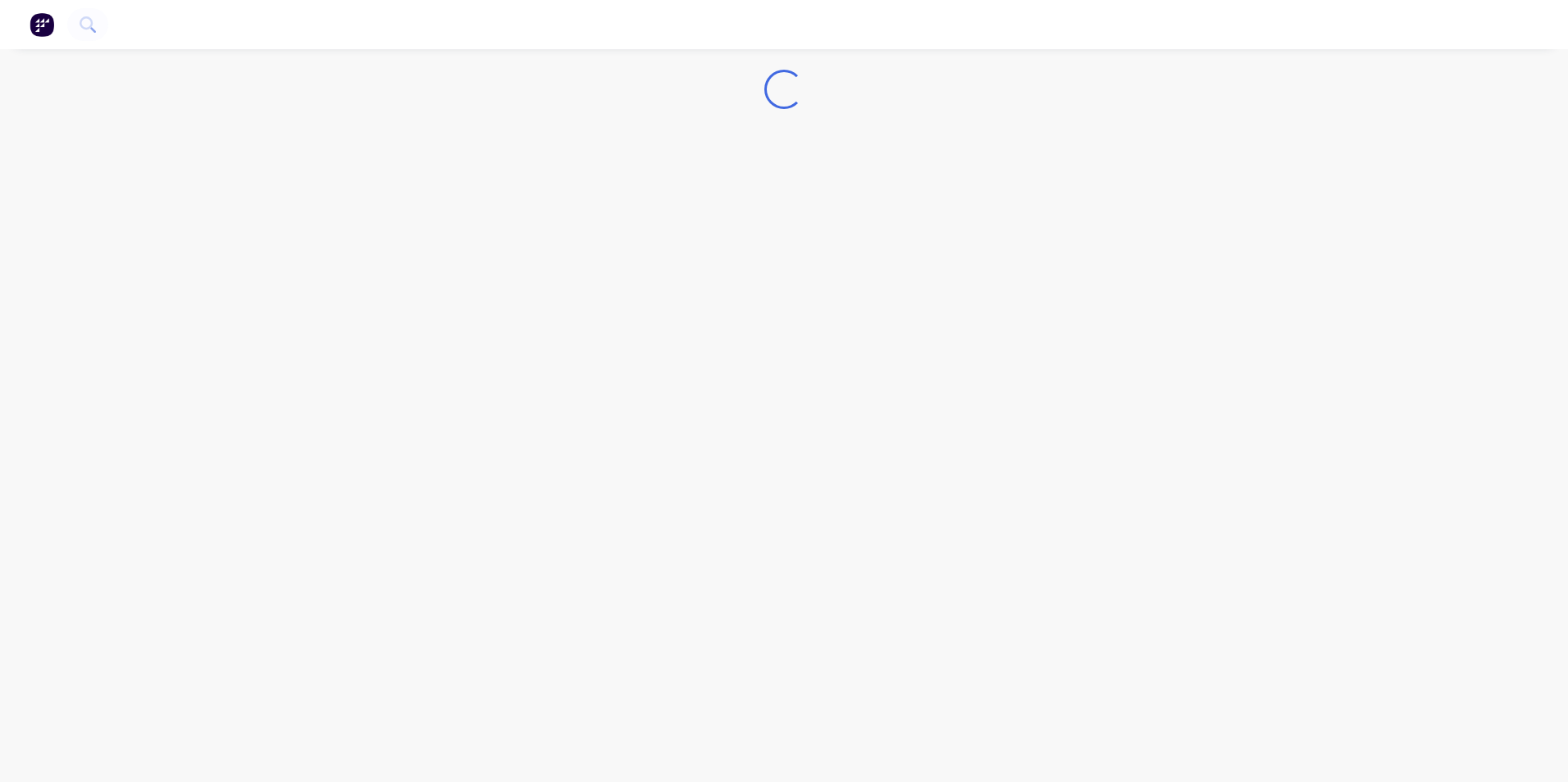
click at [46, 17] on img "button" at bounding box center [42, 24] width 24 height 24
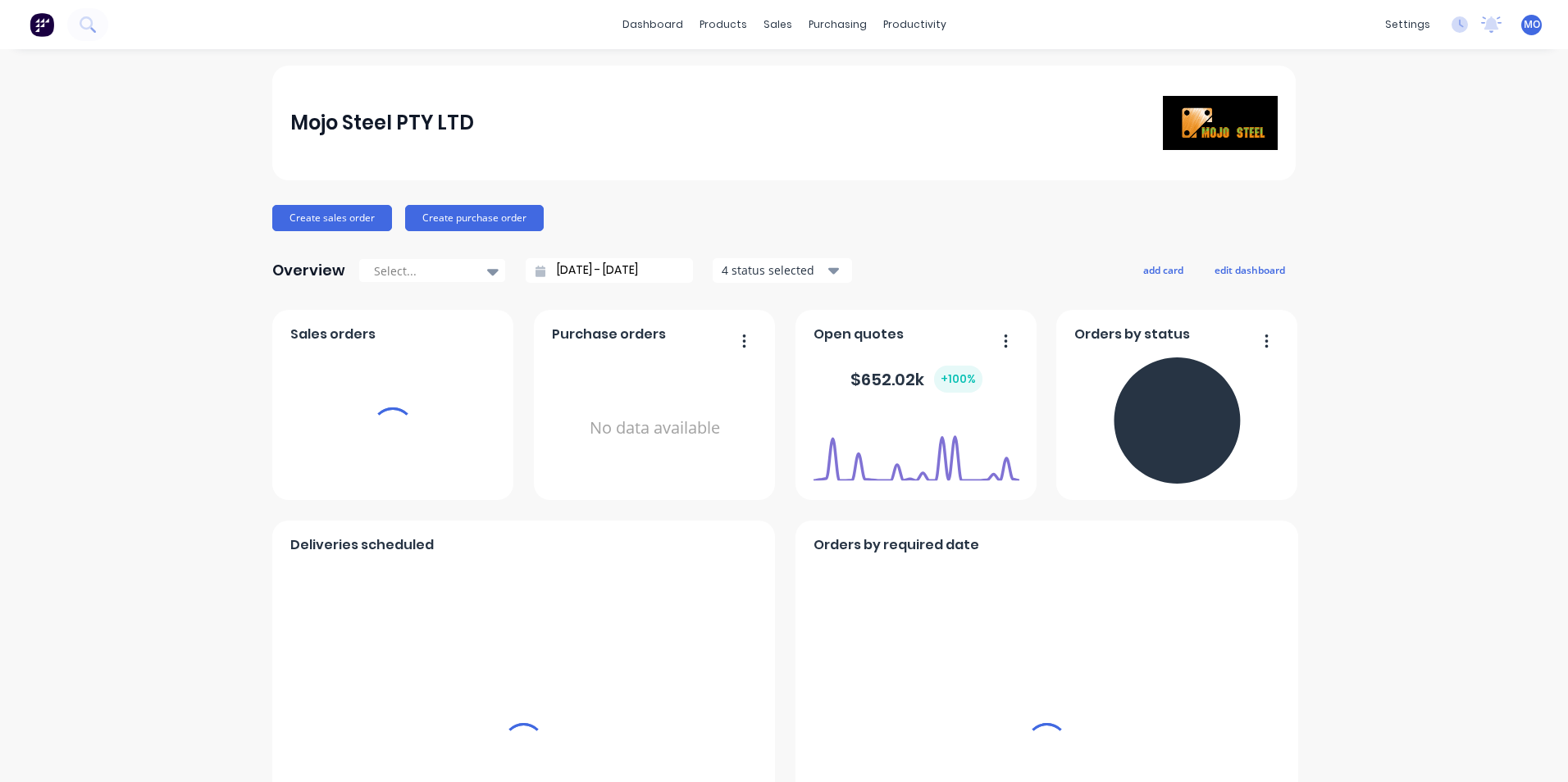
click at [767, 10] on div "dashboard products sales purchasing productivity dashboard products Product Cat…" at bounding box center [784, 24] width 1568 height 49
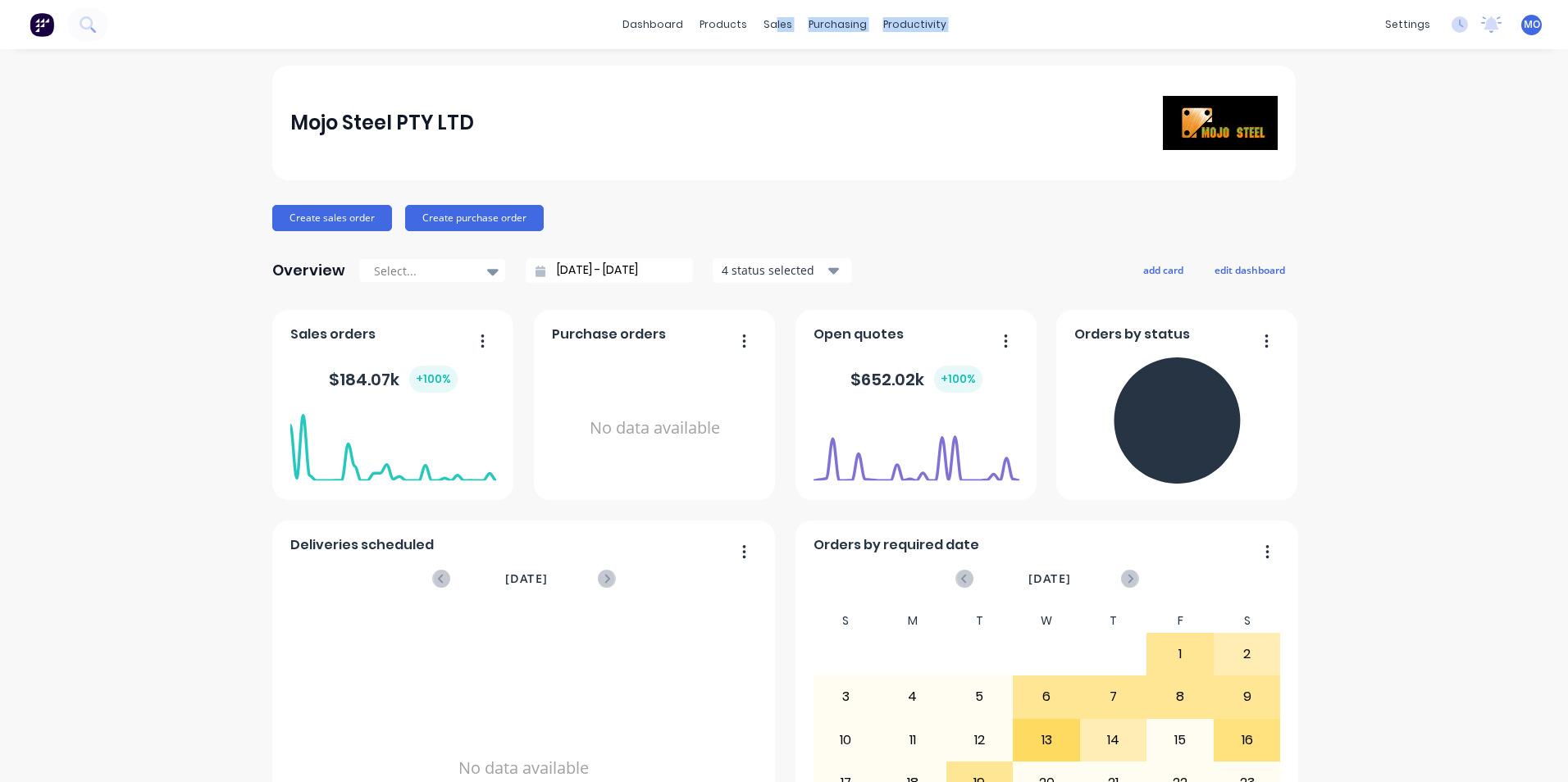
copy div "les purchasing productivity dashboard products Product Catalogue Materials sale…"
click at [760, 23] on div "sales" at bounding box center [777, 24] width 46 height 24
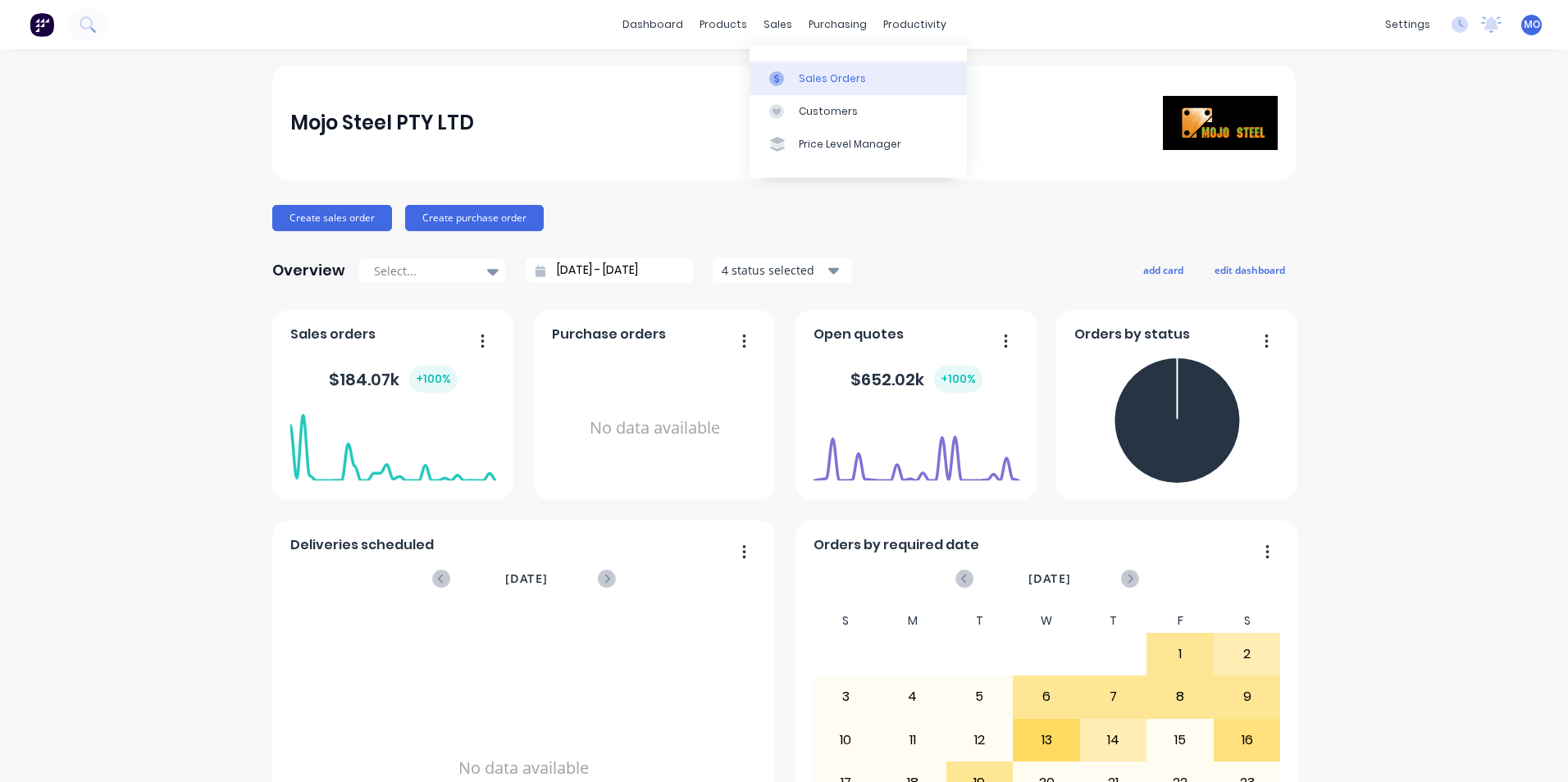
click at [796, 76] on link "Sales Orders" at bounding box center [858, 77] width 217 height 33
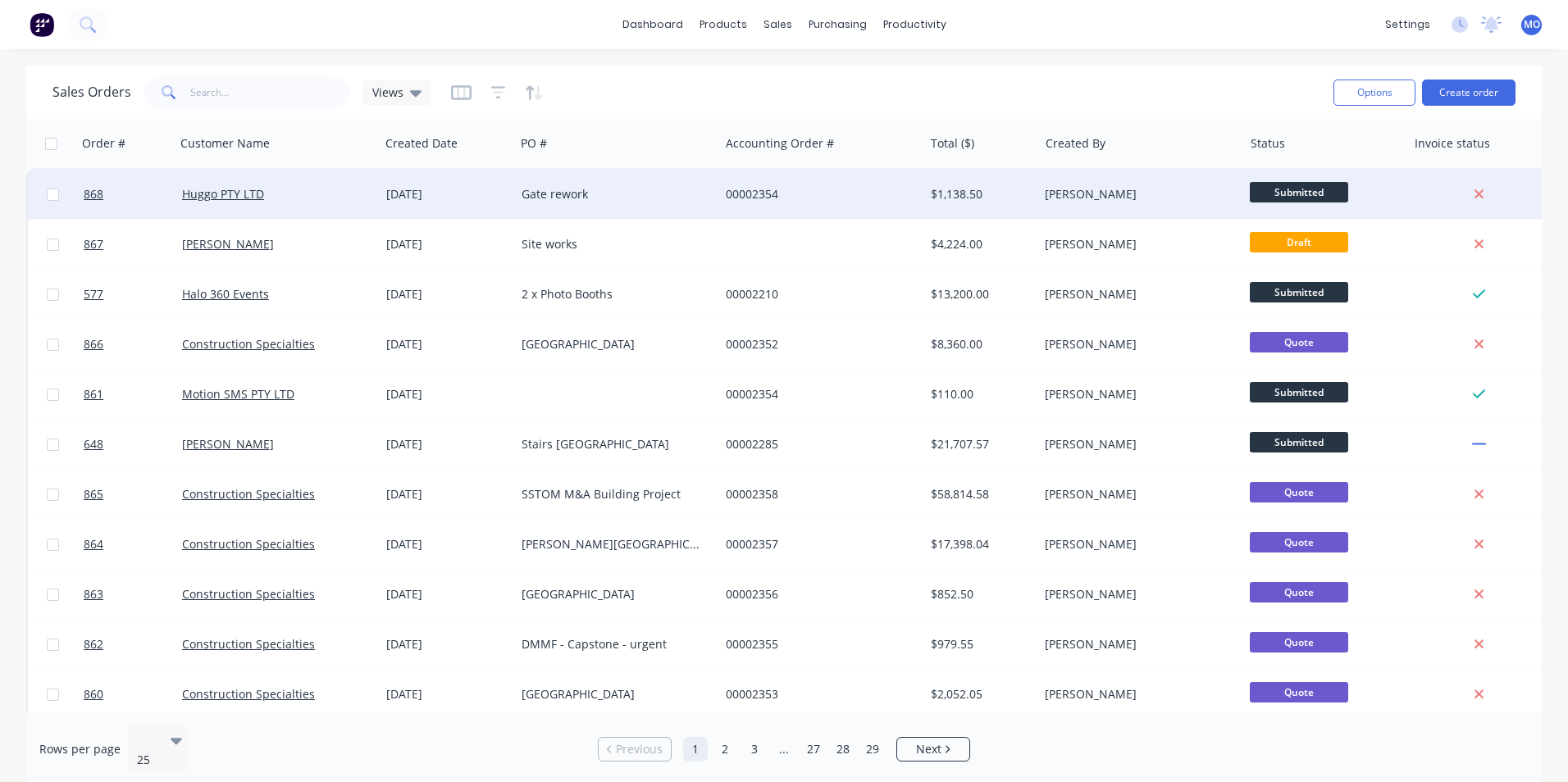
click at [468, 195] on div "[DATE]" at bounding box center [448, 194] width 123 height 17
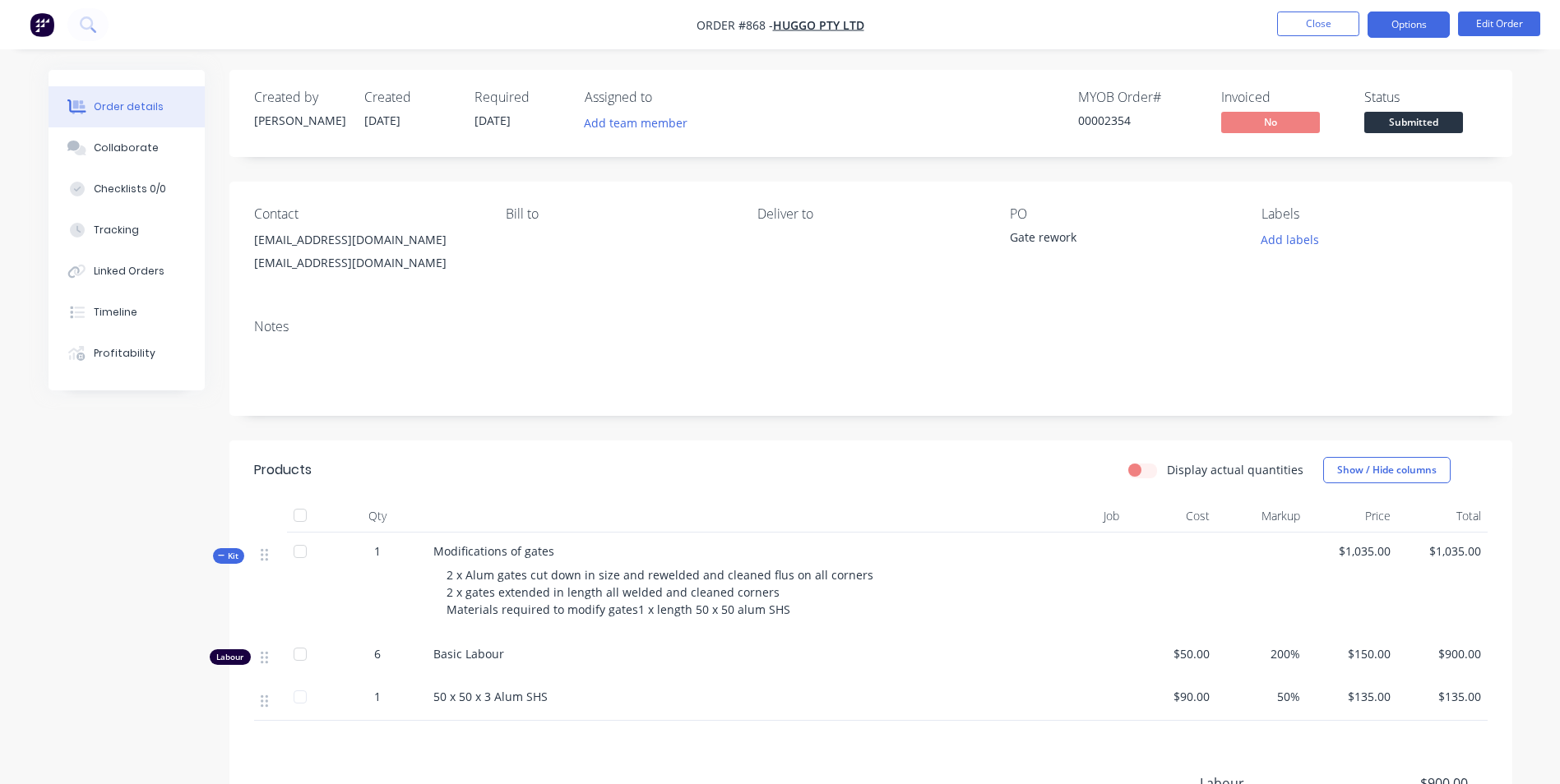
click at [1416, 23] on button "Options" at bounding box center [1408, 24] width 82 height 26
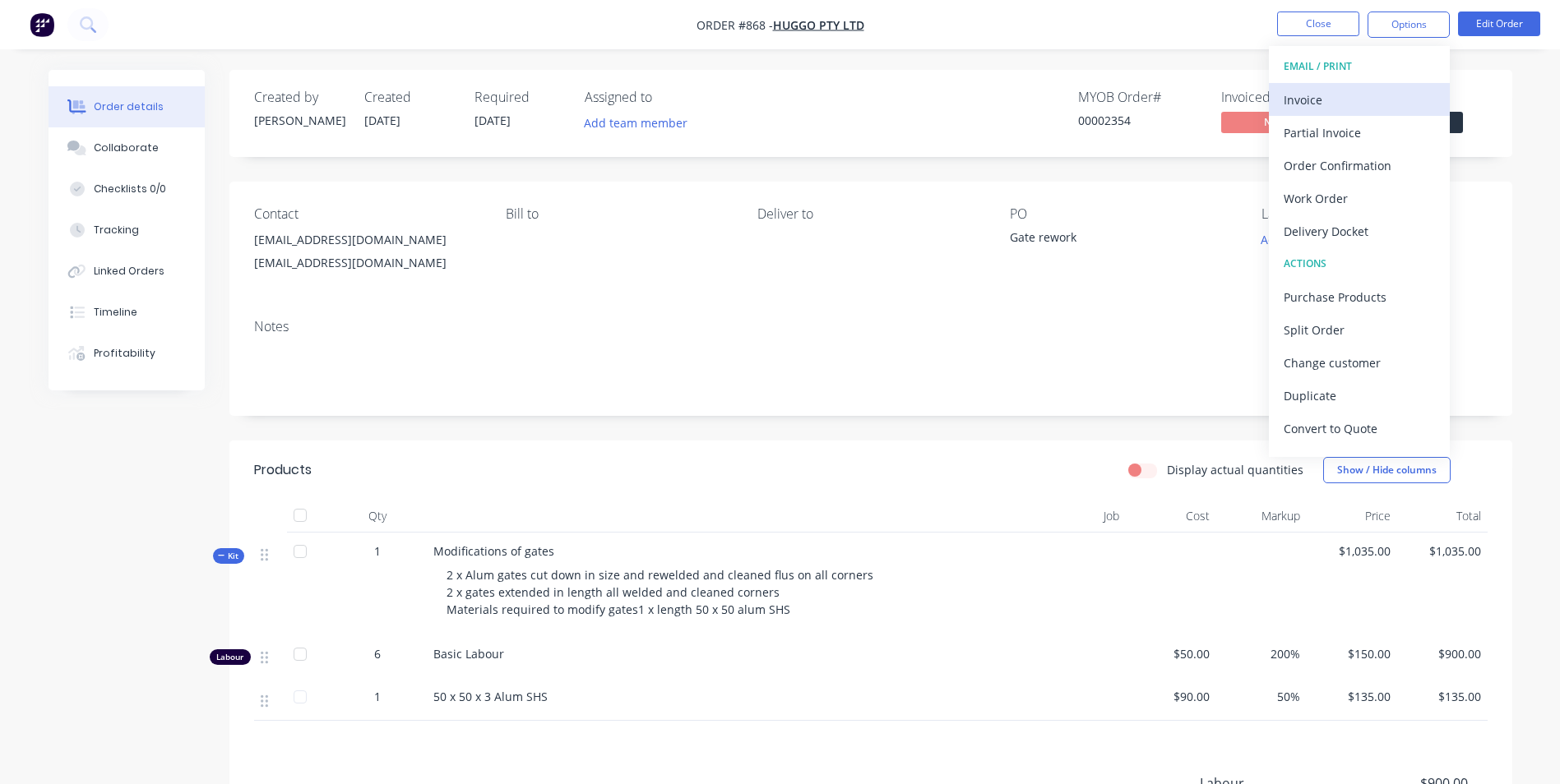
click at [1346, 88] on div "Invoice" at bounding box center [1359, 100] width 151 height 24
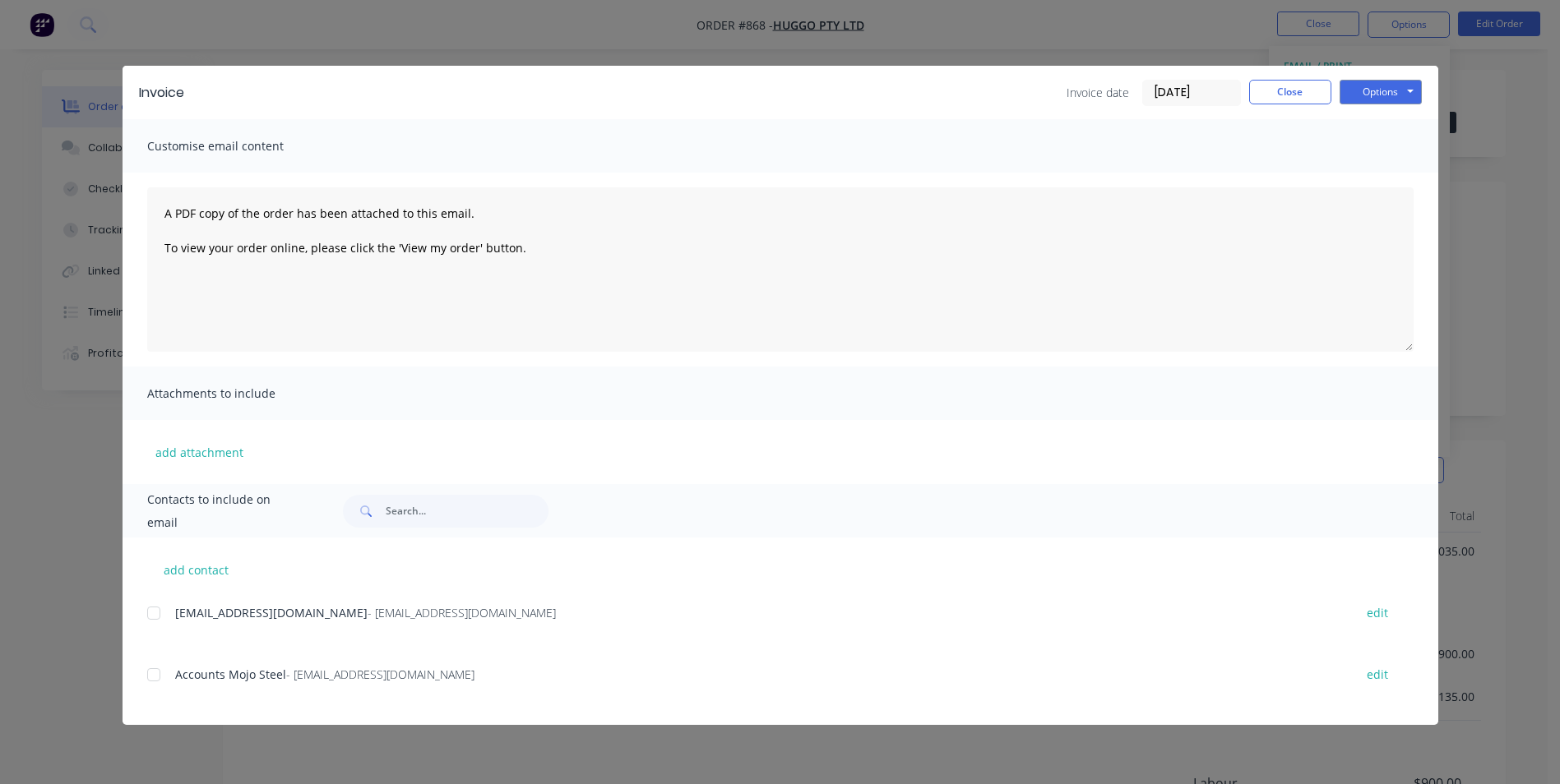
click at [152, 609] on div at bounding box center [153, 613] width 33 height 33
click at [149, 670] on div at bounding box center [153, 674] width 33 height 33
click at [156, 677] on div at bounding box center [153, 674] width 33 height 33
click at [1374, 95] on button "Options" at bounding box center [1380, 92] width 82 height 24
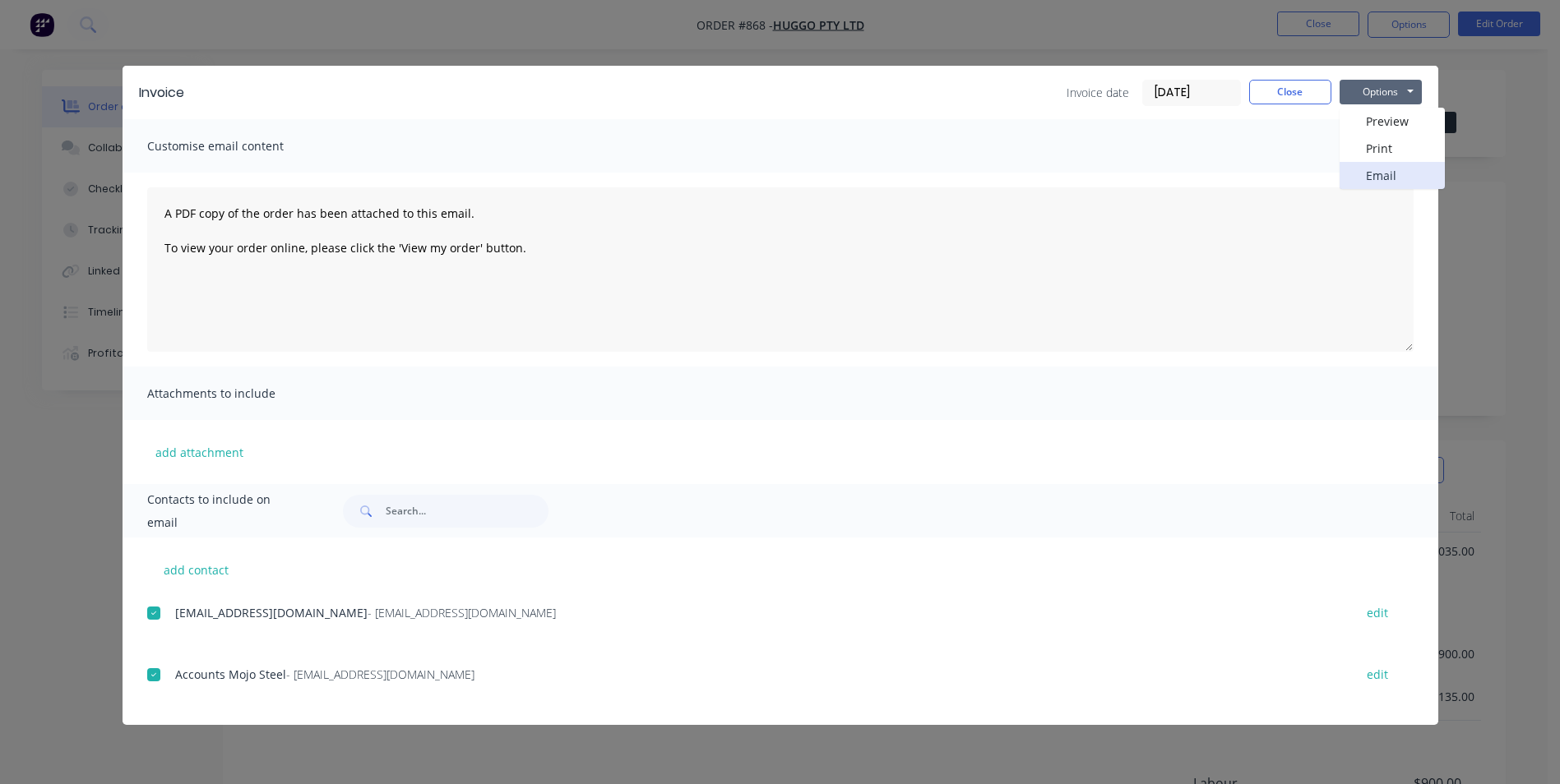
click at [1372, 179] on button "Email" at bounding box center [1391, 175] width 105 height 27
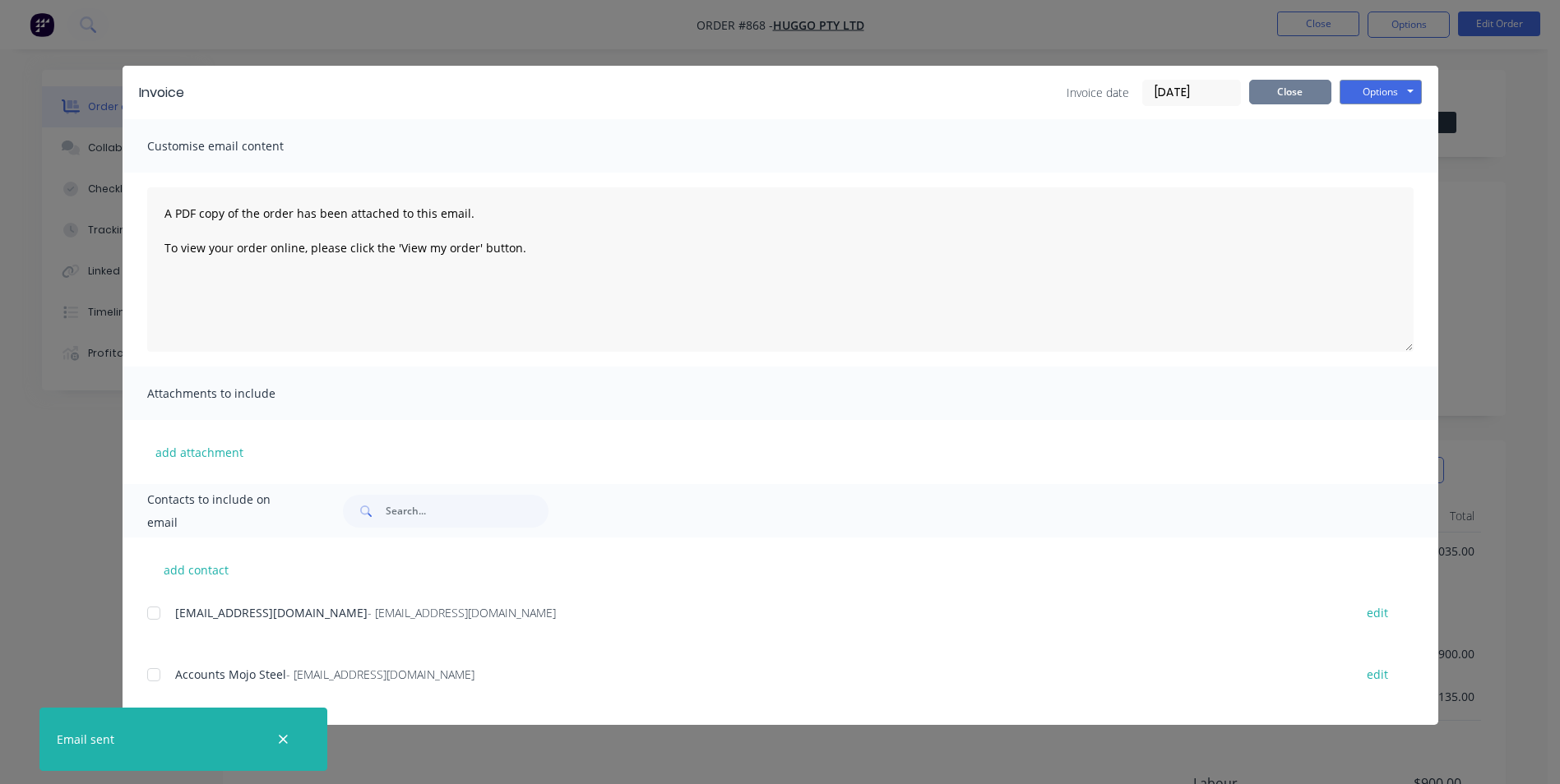
click at [1282, 95] on button "Close" at bounding box center [1290, 92] width 82 height 24
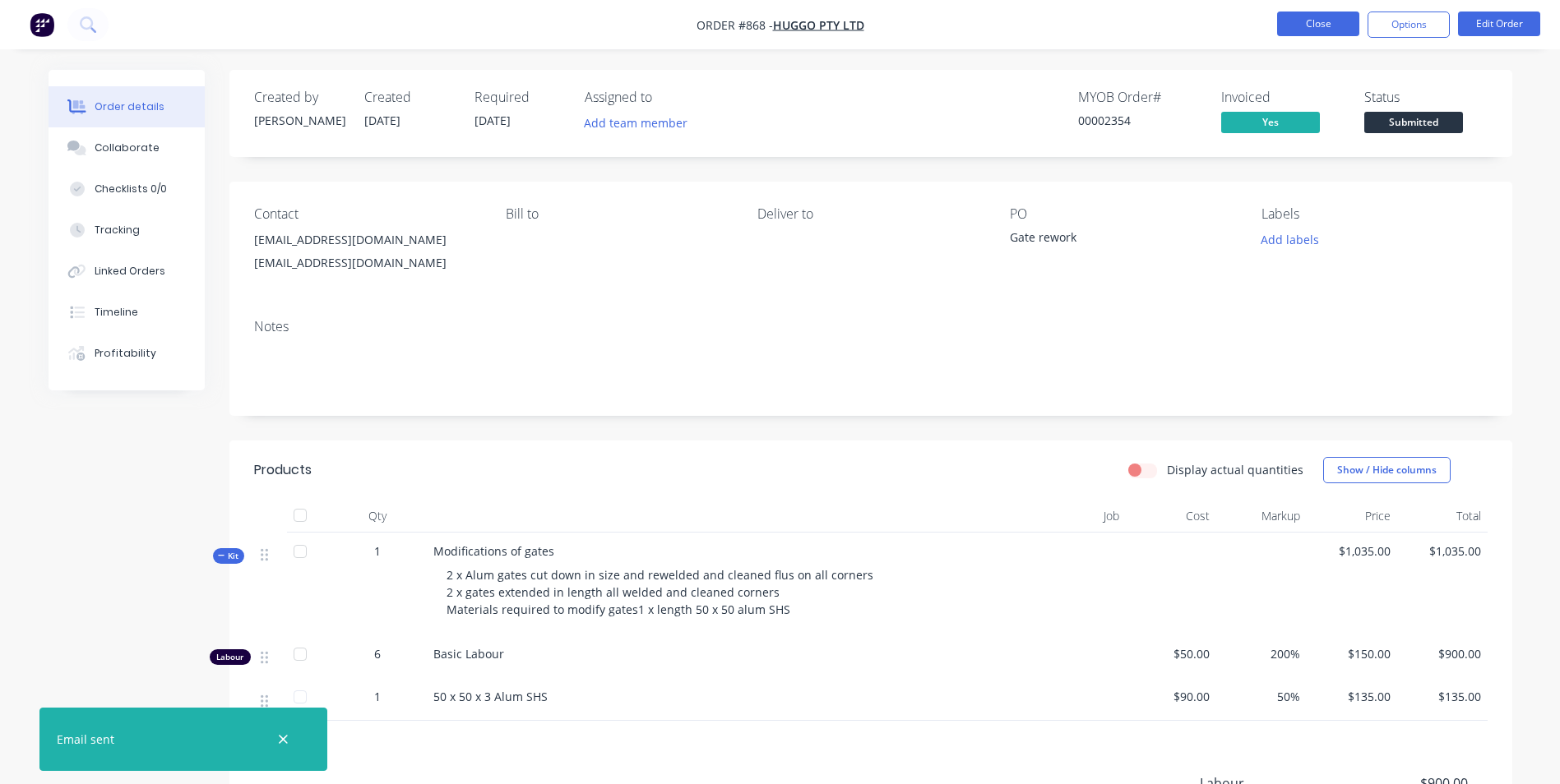
click at [1335, 24] on button "Close" at bounding box center [1318, 23] width 82 height 24
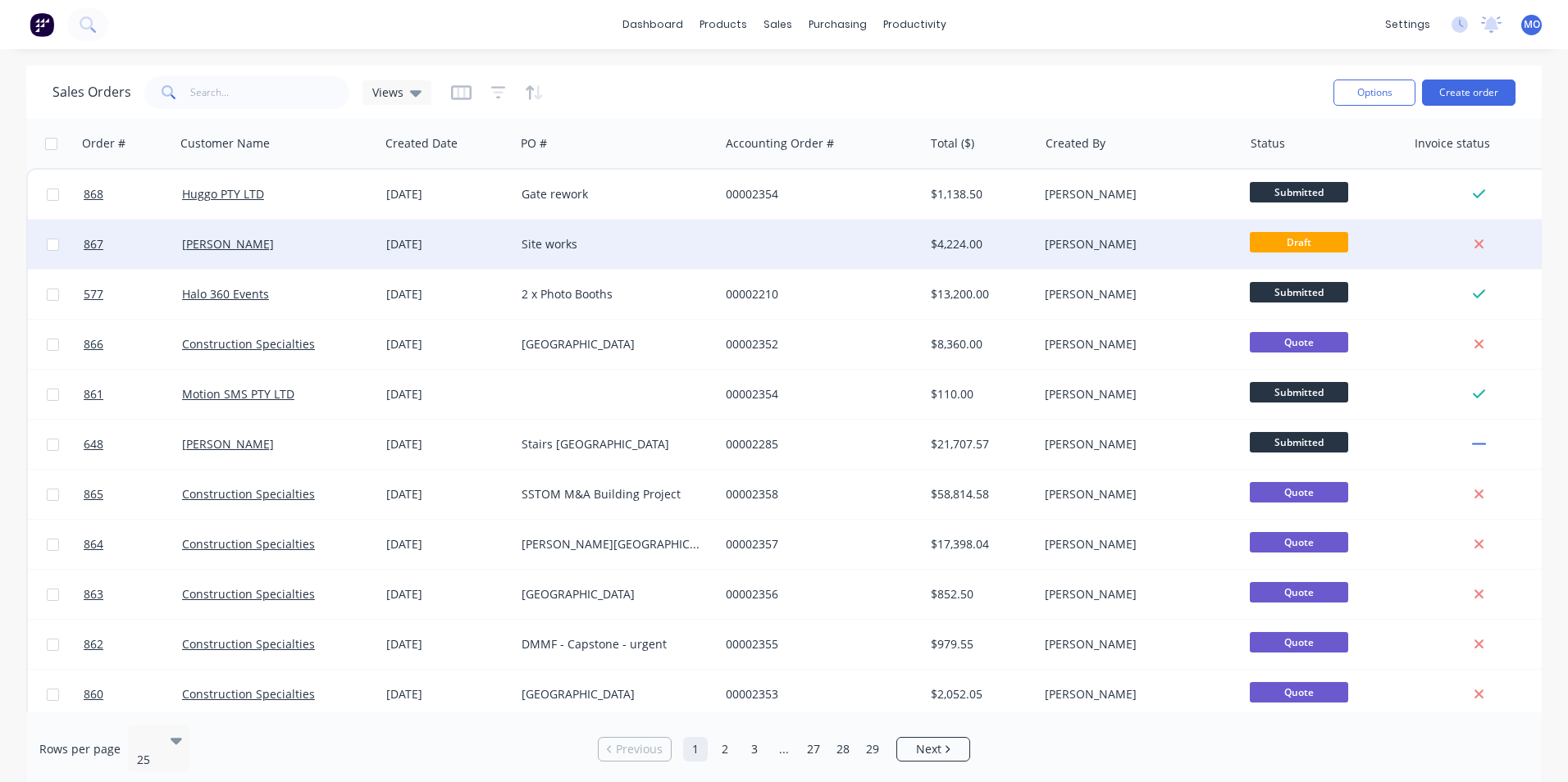
click at [268, 238] on div "[PERSON_NAME]" at bounding box center [273, 244] width 182 height 17
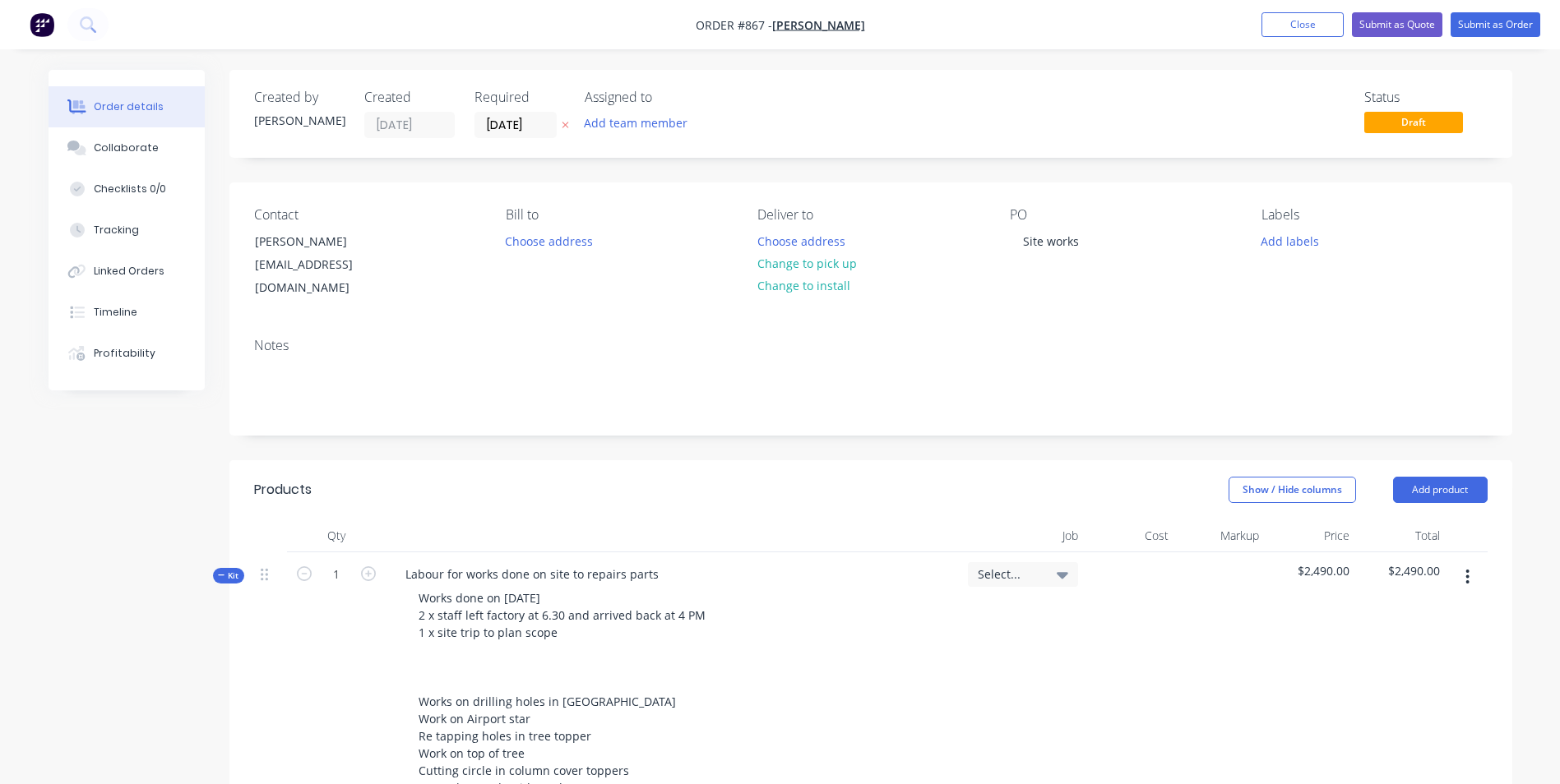
click at [1315, 10] on nav "Order #867 - [PERSON_NAME] Add product Close Submit as Quote Submit as Order" at bounding box center [780, 24] width 1560 height 49
click at [1288, 15] on button "Close" at bounding box center [1302, 24] width 82 height 24
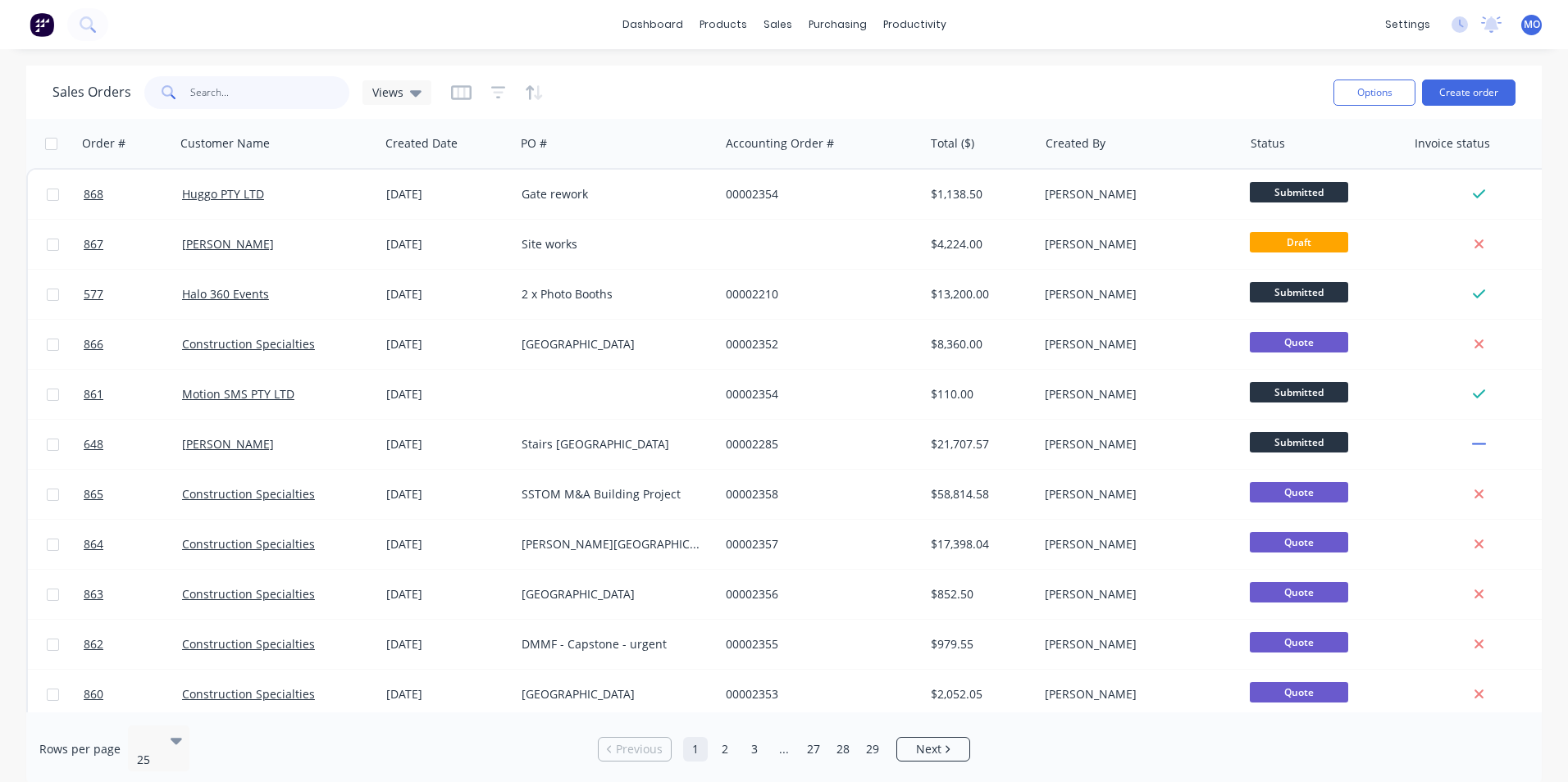
click at [214, 81] on input "text" at bounding box center [270, 92] width 160 height 33
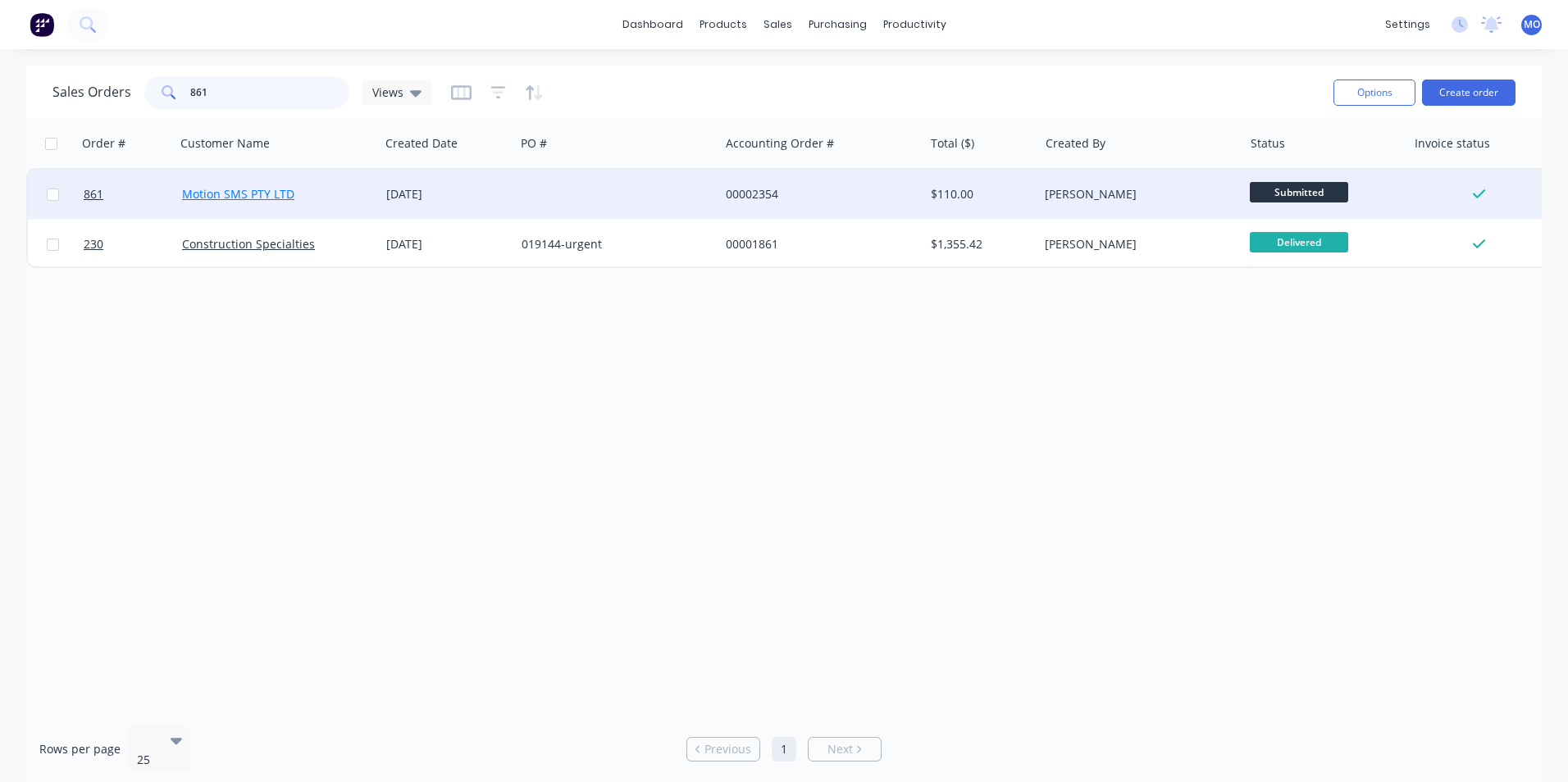
type input "861"
click at [249, 184] on div "Motion SMS PTY LTD" at bounding box center [278, 194] width 204 height 49
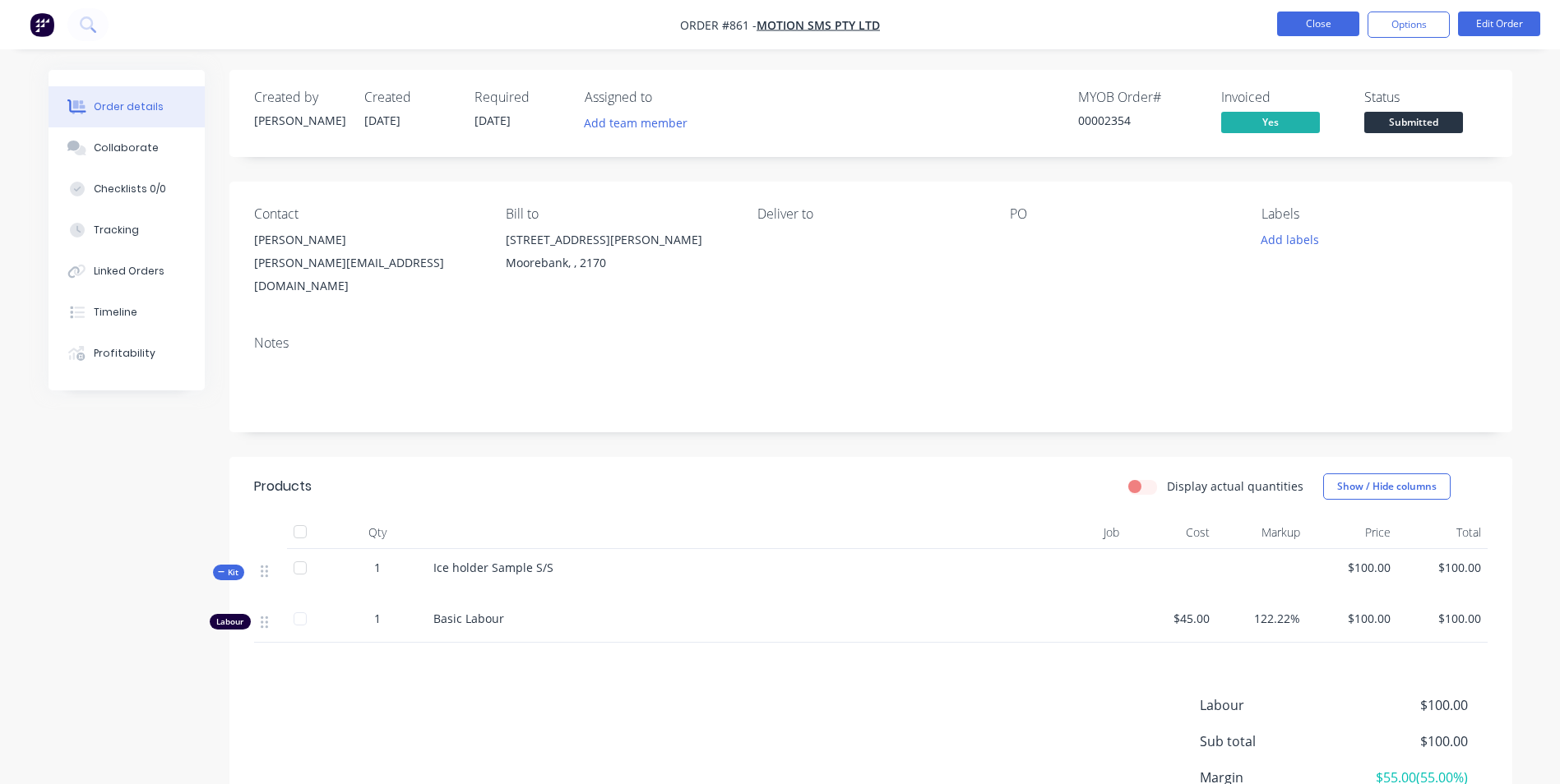
click at [1300, 23] on button "Close" at bounding box center [1318, 23] width 82 height 24
